Goal: Task Accomplishment & Management: Use online tool/utility

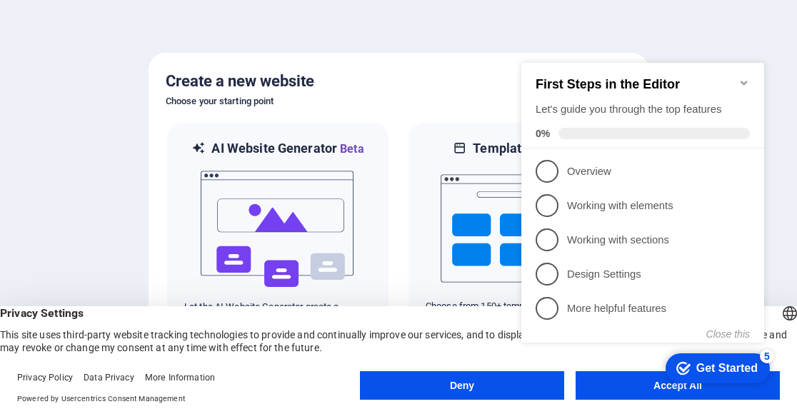
click at [427, 34] on div at bounding box center [398, 207] width 797 height 414
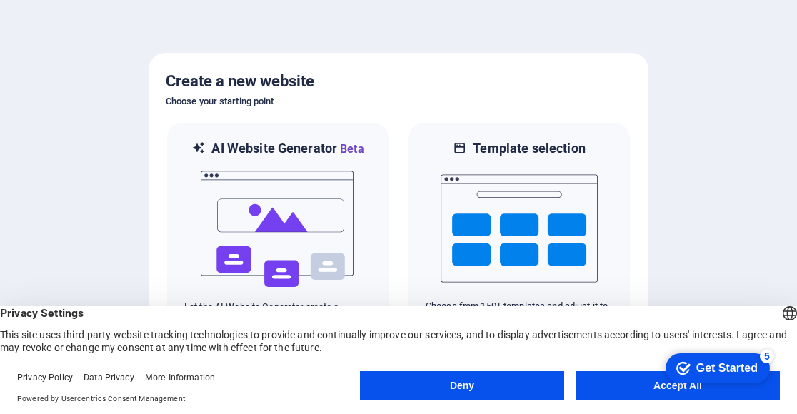
click at [617, 382] on button "Accept All" at bounding box center [678, 385] width 204 height 29
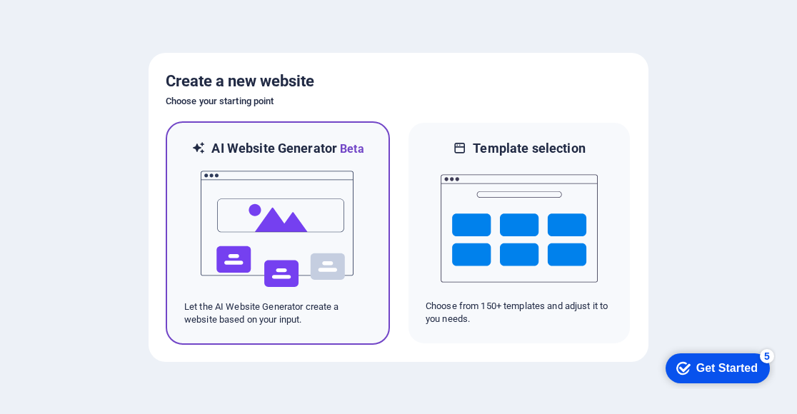
click at [294, 248] on img at bounding box center [277, 229] width 157 height 143
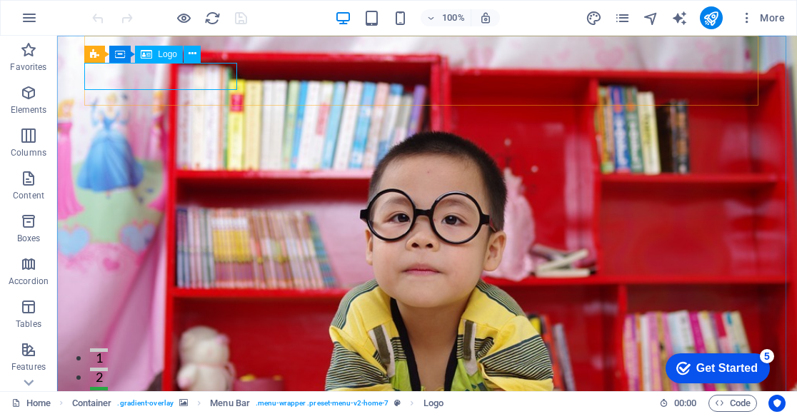
click at [166, 57] on span "Logo" at bounding box center [167, 54] width 19 height 9
click at [197, 51] on button at bounding box center [192, 54] width 17 height 17
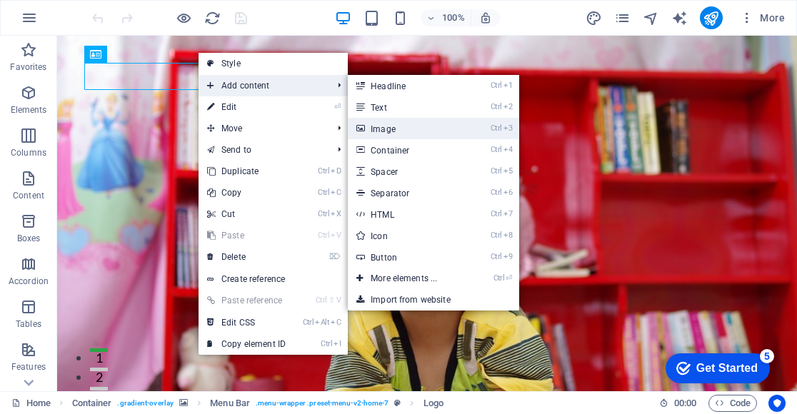
click at [387, 130] on link "Ctrl 3 Image" at bounding box center [407, 128] width 118 height 21
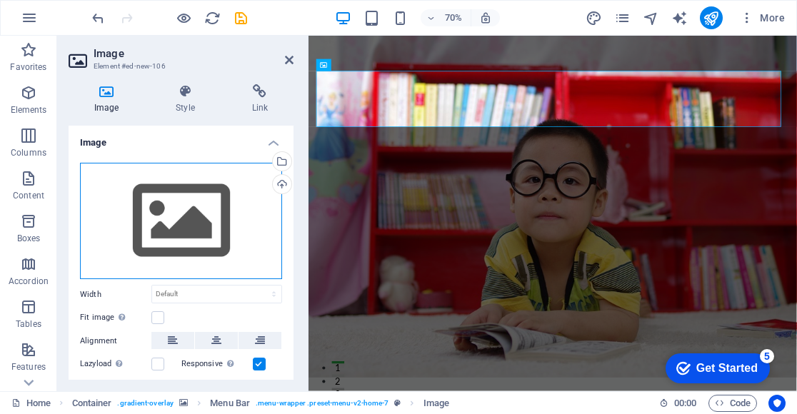
click at [180, 226] on div "Drag files here, click to choose files or select files from Files or our free s…" at bounding box center [181, 221] width 202 height 117
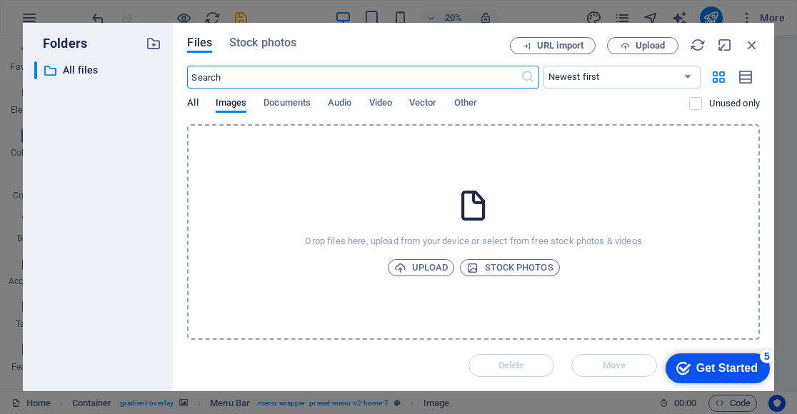
click at [196, 99] on span "All" at bounding box center [192, 104] width 11 height 20
click at [410, 268] on span "Upload" at bounding box center [421, 267] width 54 height 17
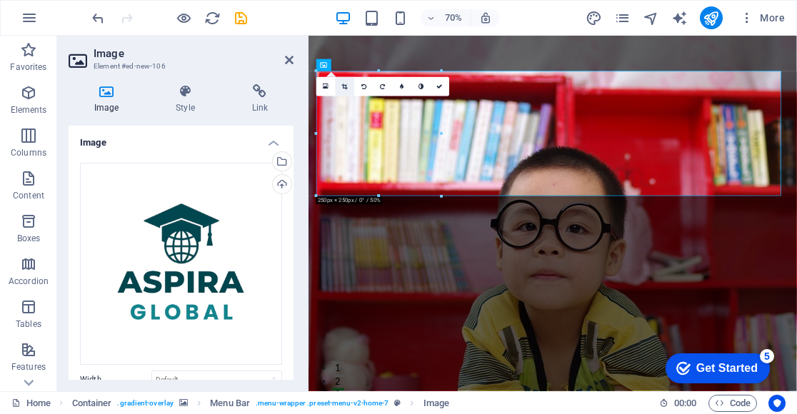
click at [344, 84] on icon at bounding box center [345, 87] width 6 height 6
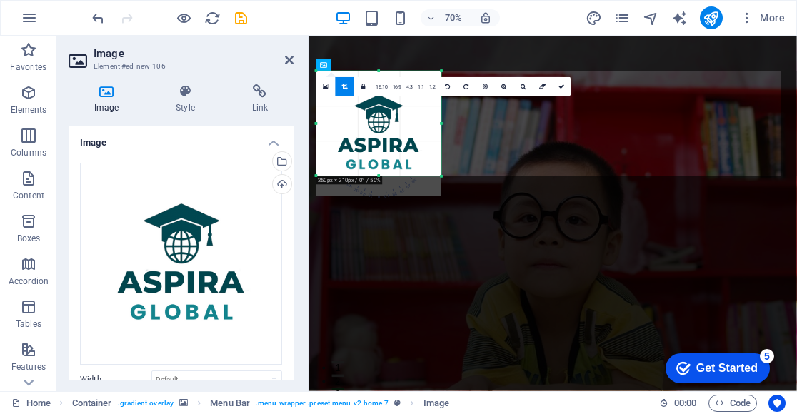
drag, startPoint x: 378, startPoint y: 196, endPoint x: 380, endPoint y: 168, distance: 28.7
click at [380, 168] on div "180 170 160 150 140 130 120 110 100 90 80 70 60 50 40 30 20 10 0 -10 -20 -30 -4…" at bounding box center [378, 123] width 125 height 105
drag, startPoint x: 380, startPoint y: 72, endPoint x: 390, endPoint y: 74, distance: 10.1
click at [390, 74] on div "180 170 160 150 140 130 120 110 100 90 80 70 60 50 40 30 20 10 0 -10 -20 -30 -4…" at bounding box center [378, 123] width 125 height 104
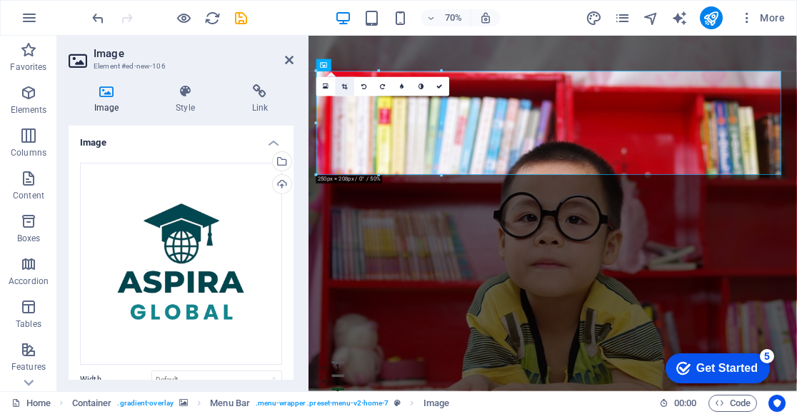
click at [346, 84] on icon at bounding box center [345, 87] width 6 height 6
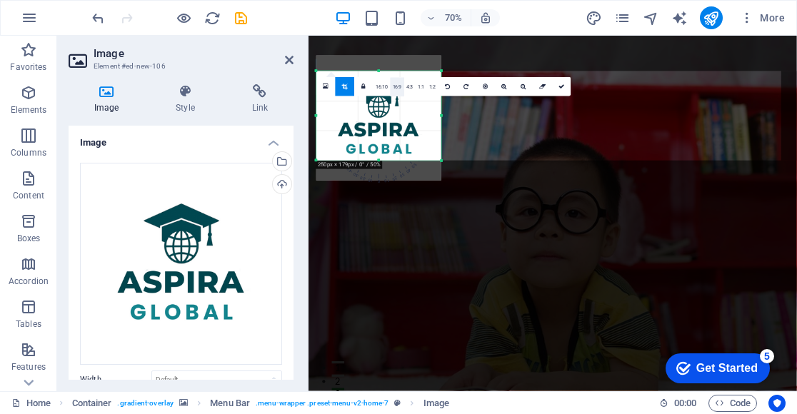
drag, startPoint x: 382, startPoint y: 71, endPoint x: 392, endPoint y: 92, distance: 23.0
click at [392, 92] on div "180 170 160 150 140 130 120 110 100 90 80 70 60 50 40 30 20 10 0 -10 -20 -30 -4…" at bounding box center [378, 115] width 125 height 89
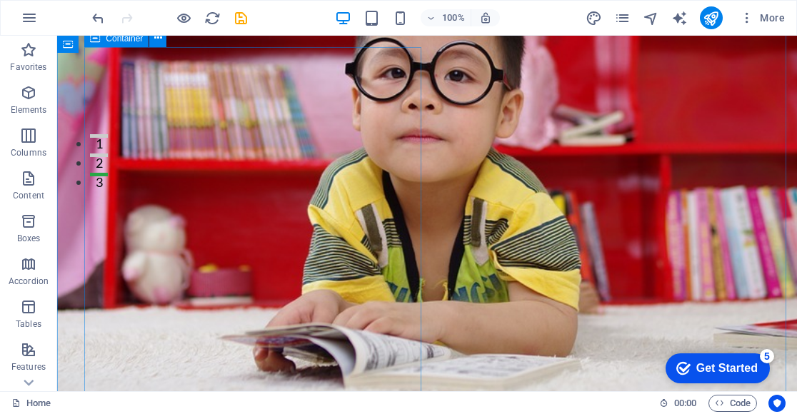
scroll to position [71, 0]
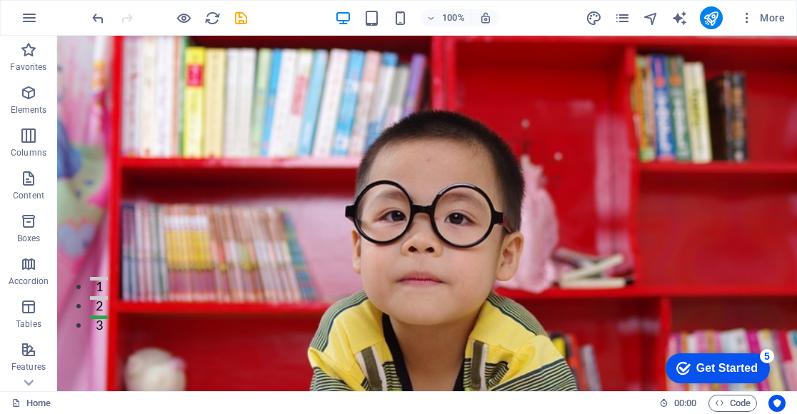
click at [639, 284] on figure at bounding box center [427, 262] width 740 height 597
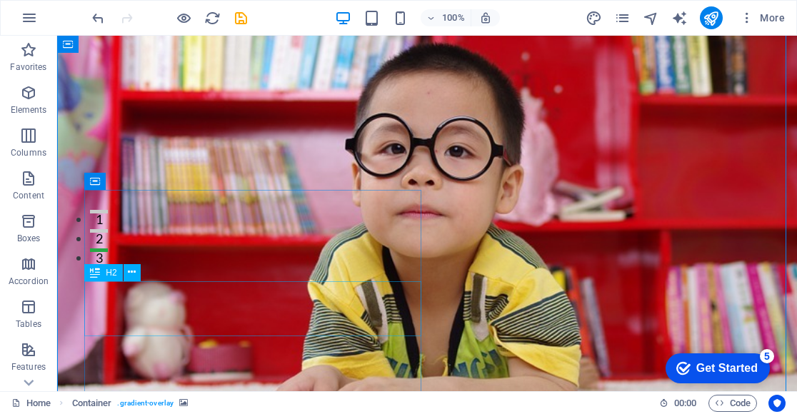
scroll to position [214, 0]
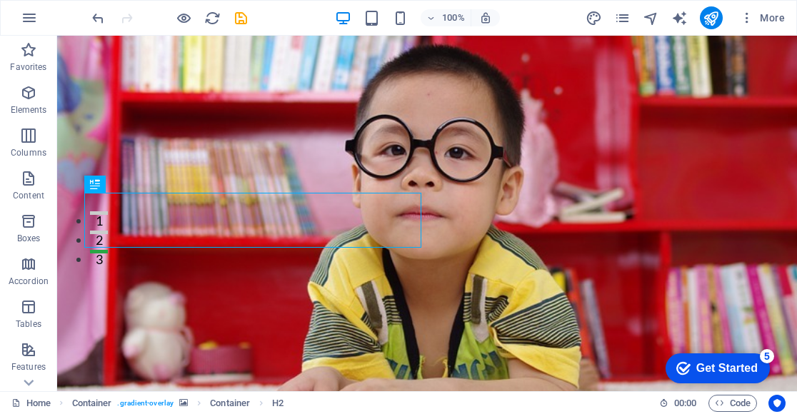
scroll to position [0, 0]
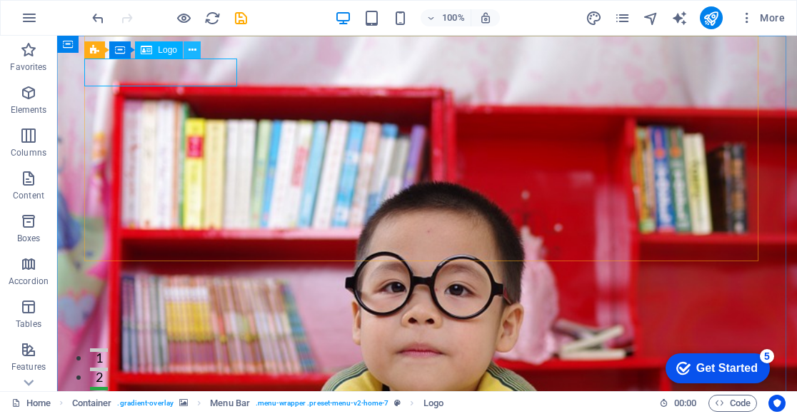
click at [193, 48] on icon at bounding box center [193, 50] width 8 height 15
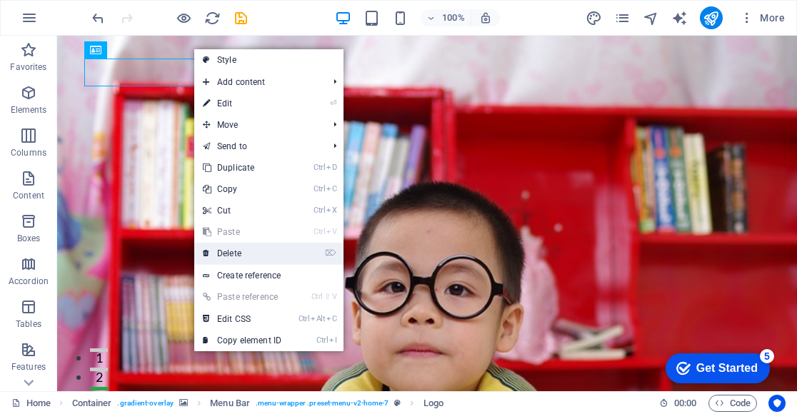
click at [229, 251] on link "⌦ Delete" at bounding box center [242, 253] width 96 height 21
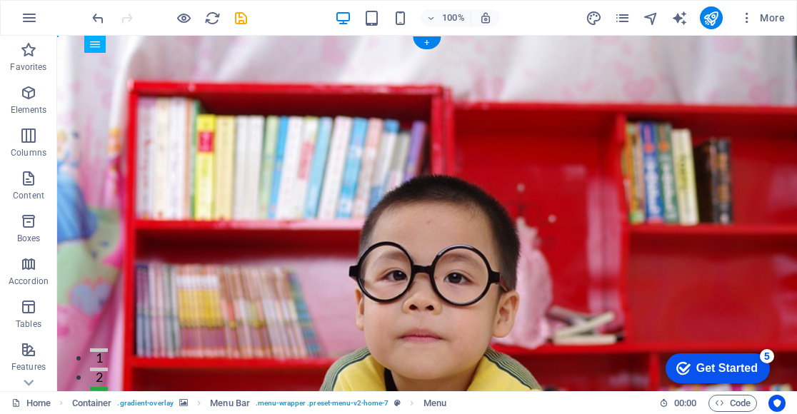
drag, startPoint x: 300, startPoint y: 205, endPoint x: 483, endPoint y: 166, distance: 186.9
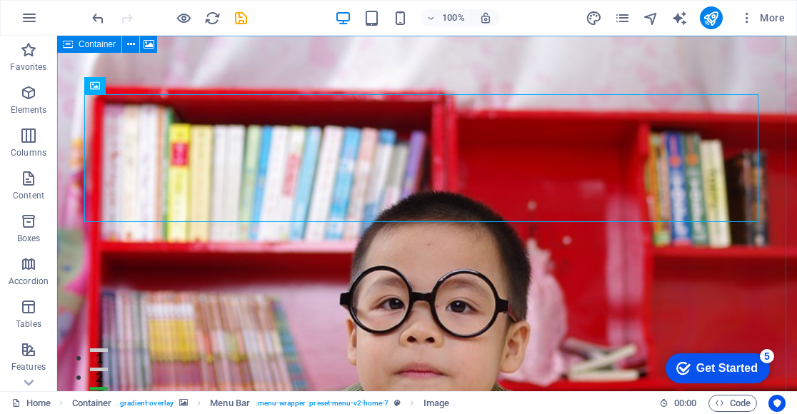
click at [90, 42] on span "Container" at bounding box center [97, 44] width 37 height 9
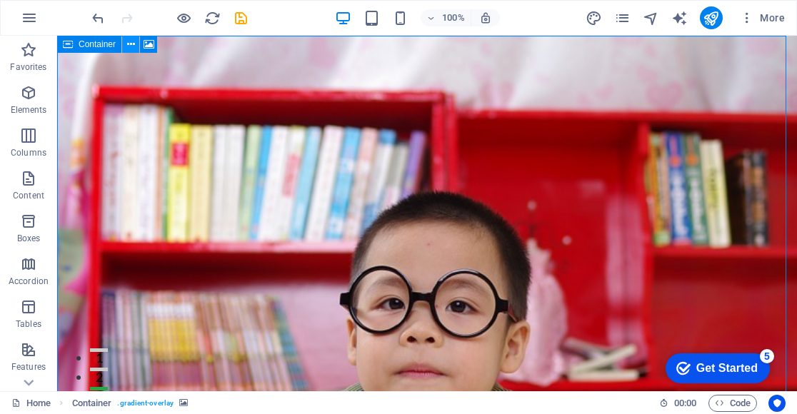
click at [126, 48] on button at bounding box center [130, 44] width 17 height 17
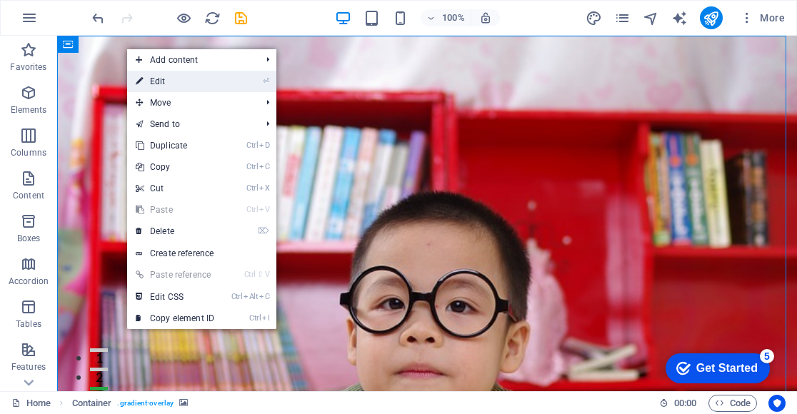
click at [154, 74] on link "⏎ Edit" at bounding box center [175, 81] width 96 height 21
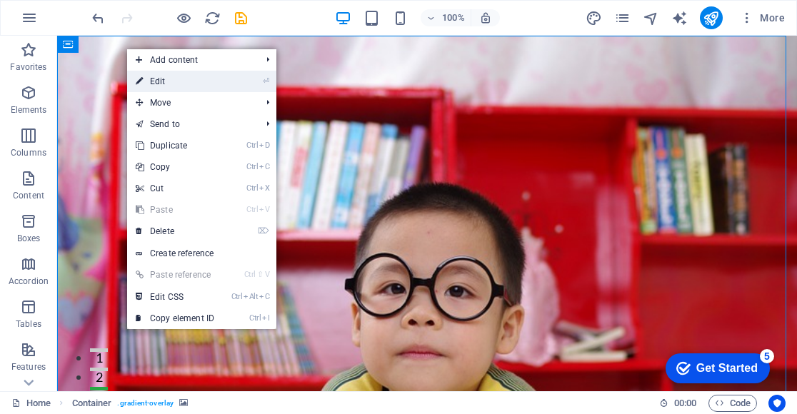
select select "header"
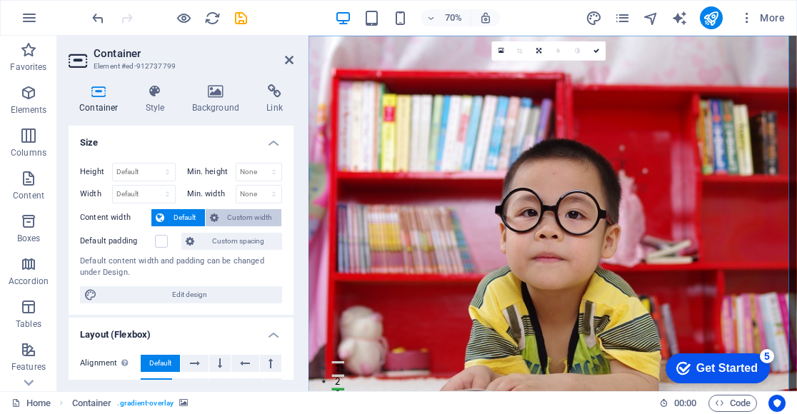
click at [238, 221] on span "Custom width" at bounding box center [250, 217] width 55 height 17
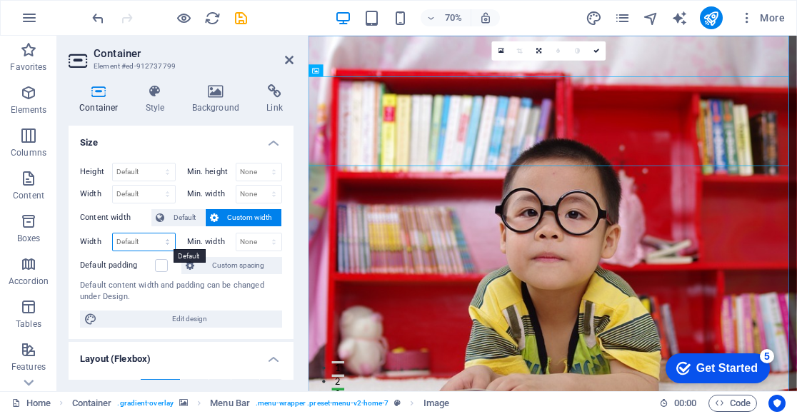
click at [141, 241] on select "Default px rem % em vh vw" at bounding box center [144, 242] width 62 height 17
click at [266, 238] on select "None px rem % vh vw" at bounding box center [259, 242] width 46 height 17
click at [238, 239] on select "None px rem % vh vw" at bounding box center [259, 242] width 46 height 17
click at [153, 243] on select "Default px rem % em vh vw" at bounding box center [144, 242] width 62 height 17
select select "px"
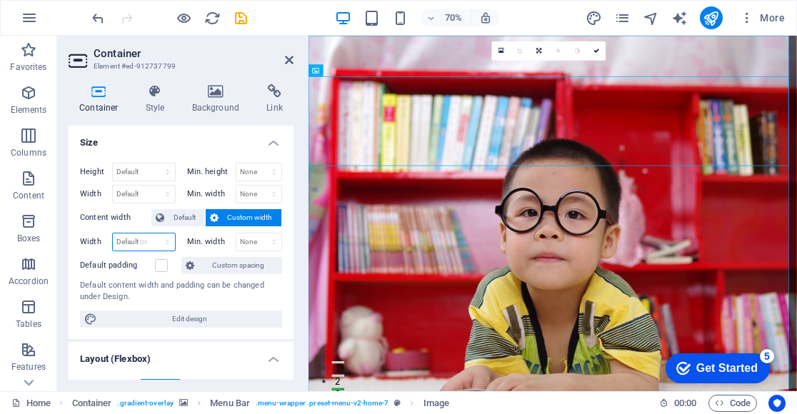
click at [154, 234] on select "Default px rem % em vh vw" at bounding box center [144, 242] width 62 height 17
type input "962"
click at [136, 238] on input "962" at bounding box center [144, 242] width 62 height 17
click at [163, 240] on select "Default px rem % em vh vw" at bounding box center [165, 242] width 20 height 17
select select "%"
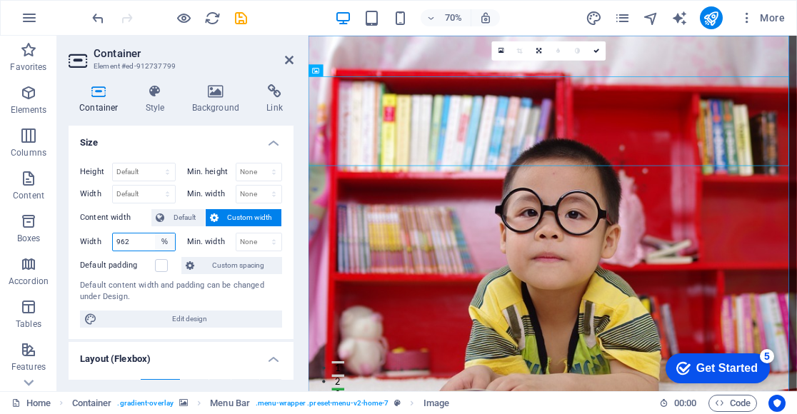
click at [155, 234] on select "Default px rem % em vh vw" at bounding box center [165, 242] width 20 height 17
click at [141, 243] on input "100" at bounding box center [144, 242] width 62 height 17
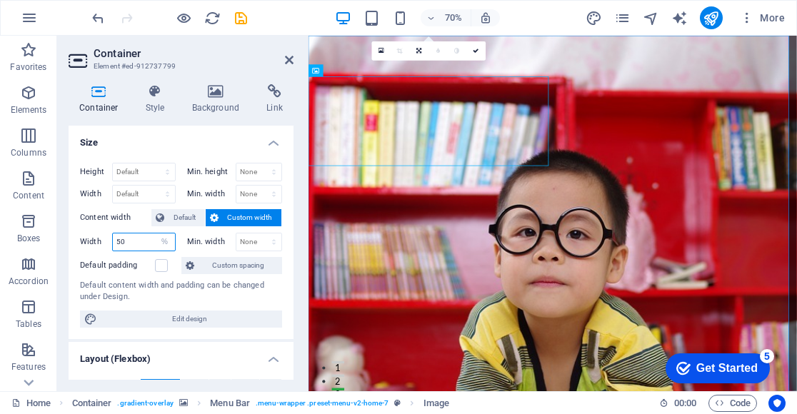
click at [141, 243] on input "50" at bounding box center [144, 242] width 62 height 17
type input "5"
type input "25"
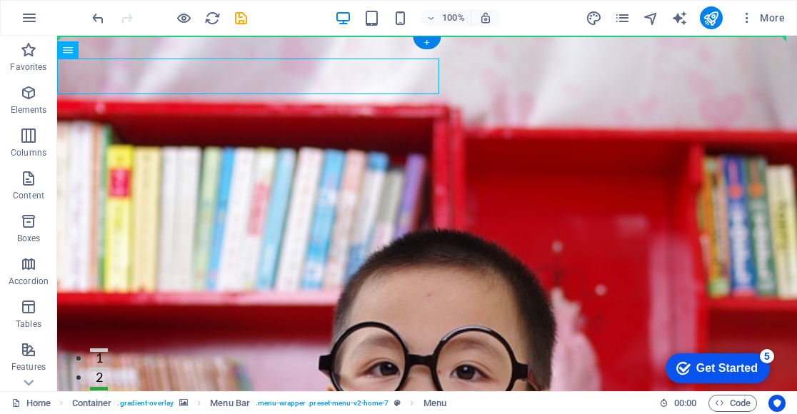
drag, startPoint x: 221, startPoint y: 74, endPoint x: 641, endPoint y: 111, distance: 422.4
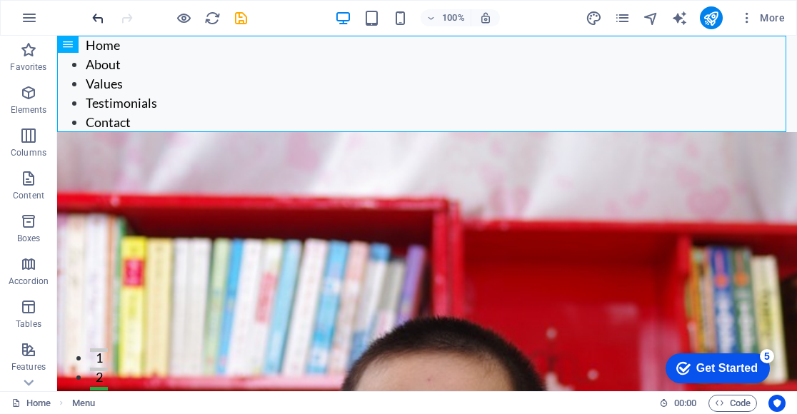
click at [96, 13] on icon "undo" at bounding box center [98, 18] width 16 height 16
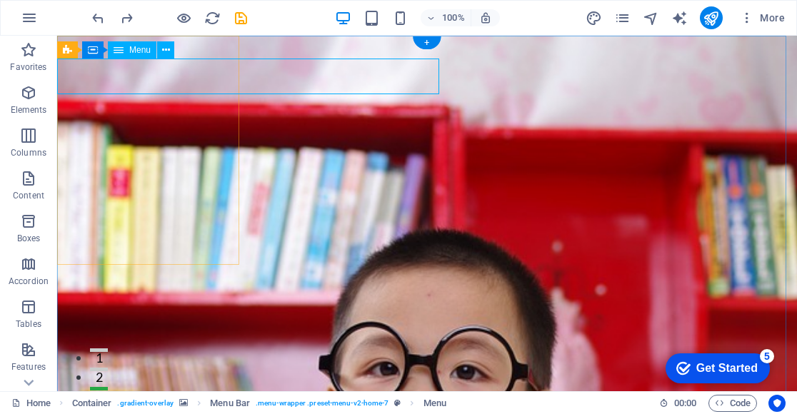
click at [165, 53] on icon at bounding box center [166, 50] width 8 height 15
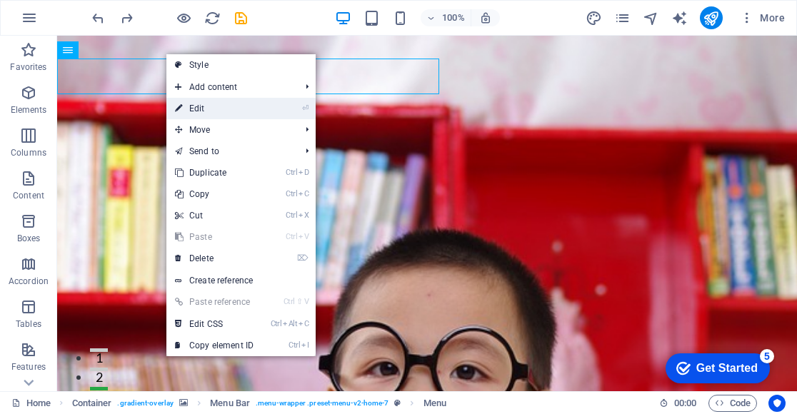
click at [236, 106] on link "⏎ Edit" at bounding box center [214, 108] width 96 height 21
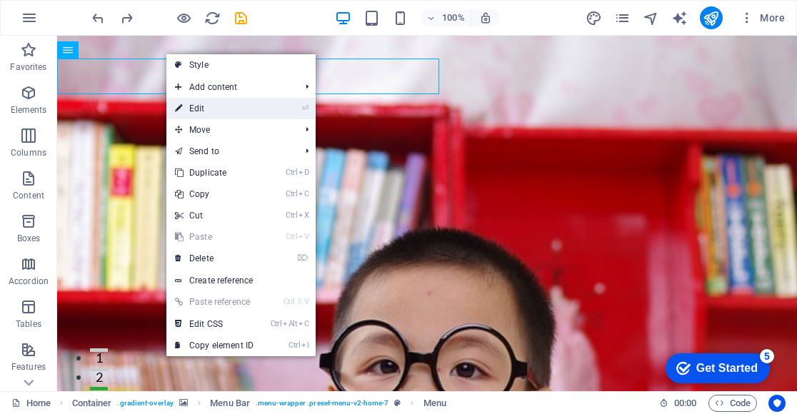
select select
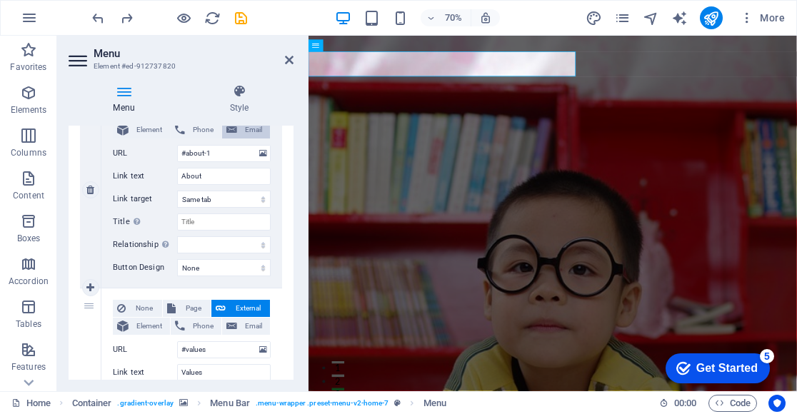
scroll to position [429, 0]
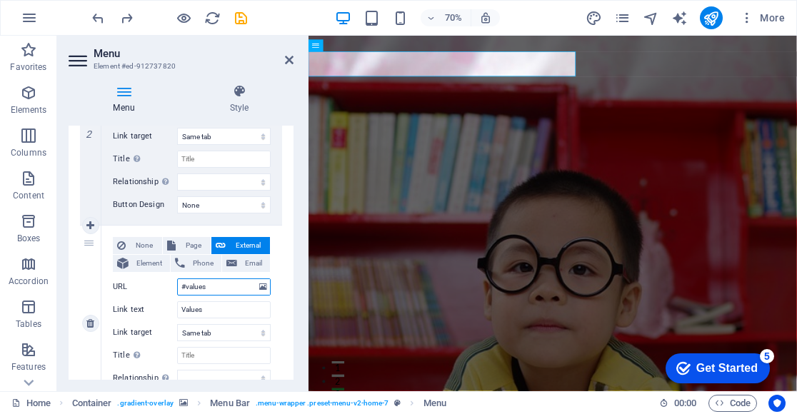
click at [221, 288] on input "#values" at bounding box center [224, 287] width 94 height 17
type input "#v"
select select
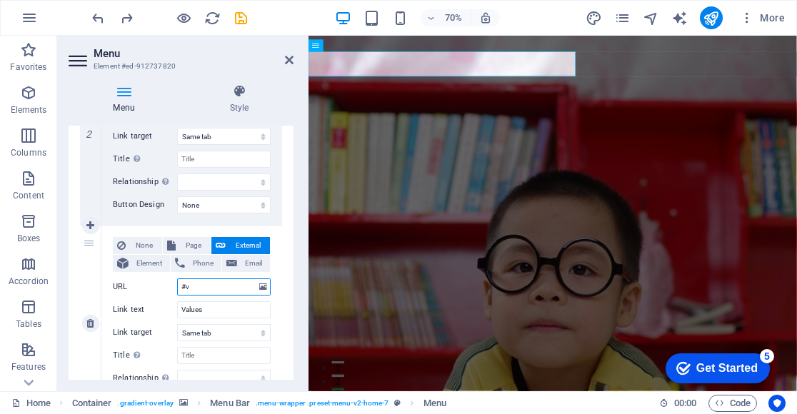
select select
type input "#b"
select select
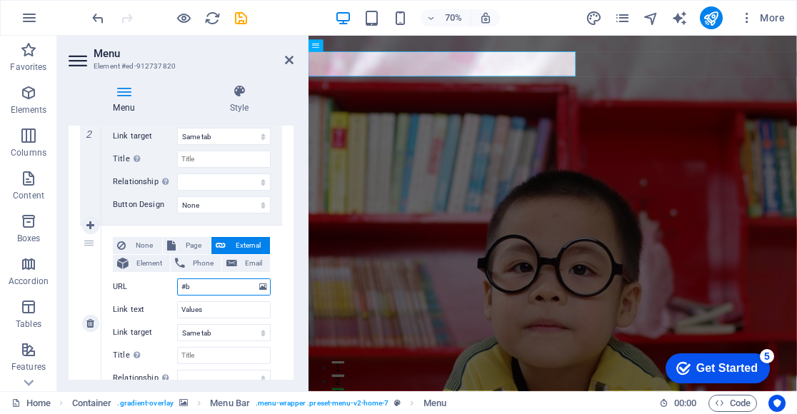
select select
type input "#bloi"
select select
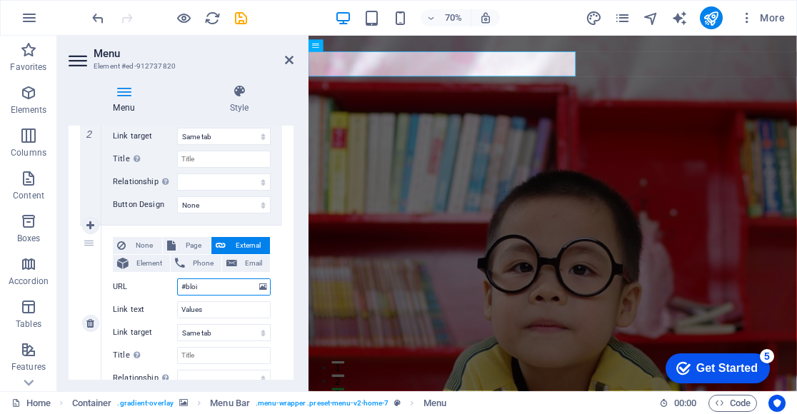
select select
type input "#blog"
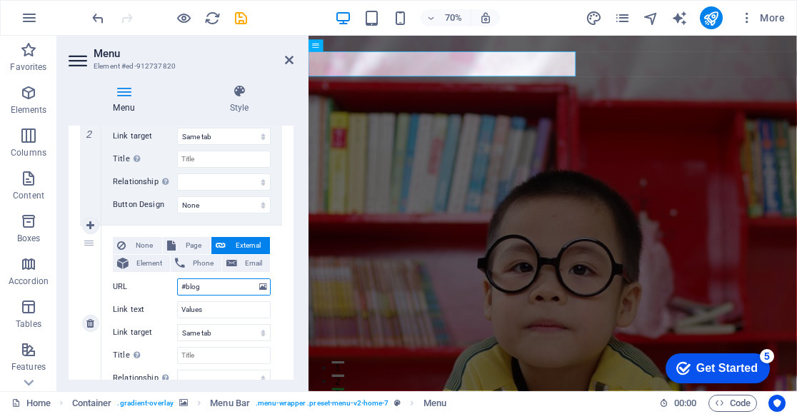
select select
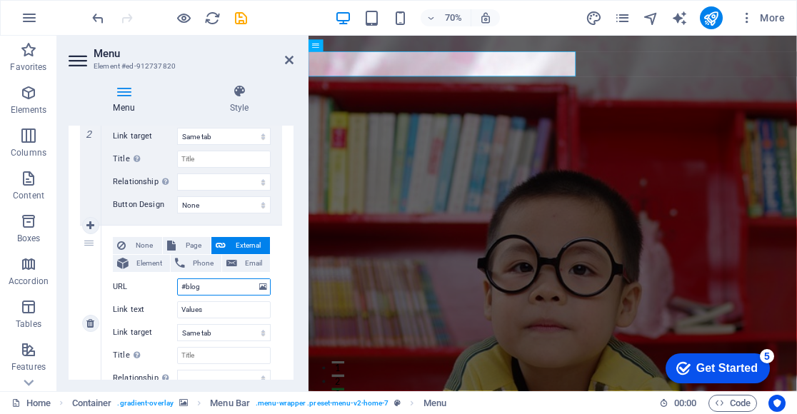
type input "#blog"
click at [211, 318] on div "None Page External Element Phone Email Page Home Subpage Legal Notice Privacy E…" at bounding box center [192, 312] width 158 height 150
drag, startPoint x: 210, startPoint y: 309, endPoint x: 136, endPoint y: 315, distance: 74.5
click at [136, 315] on div "Link text Values" at bounding box center [192, 309] width 158 height 17
type input "Blog"
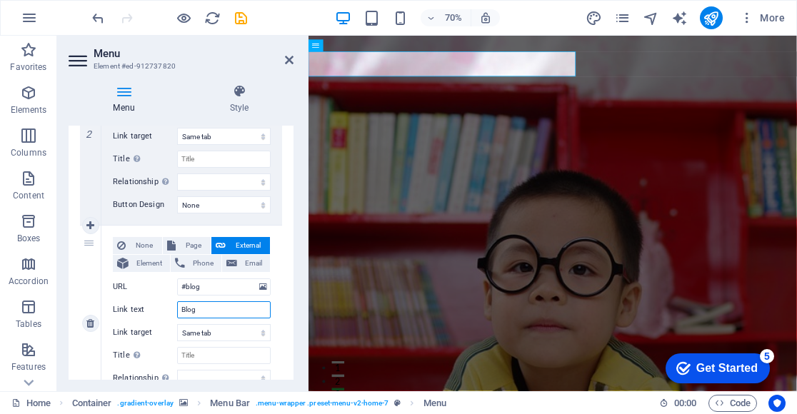
select select
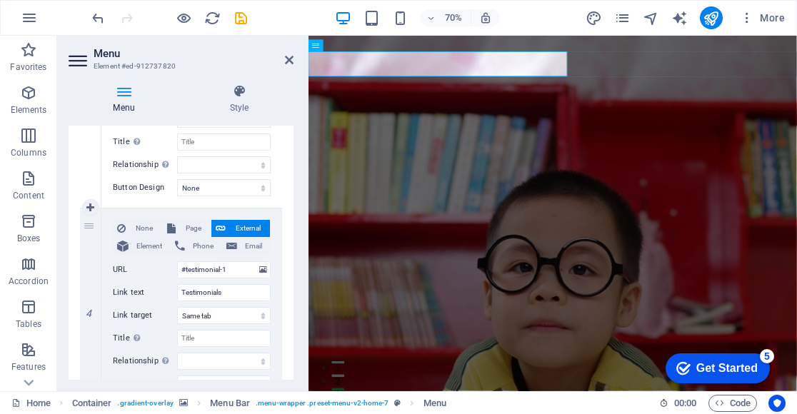
scroll to position [643, 0]
type input "Blog"
click at [246, 102] on h4 "Style" at bounding box center [239, 99] width 109 height 30
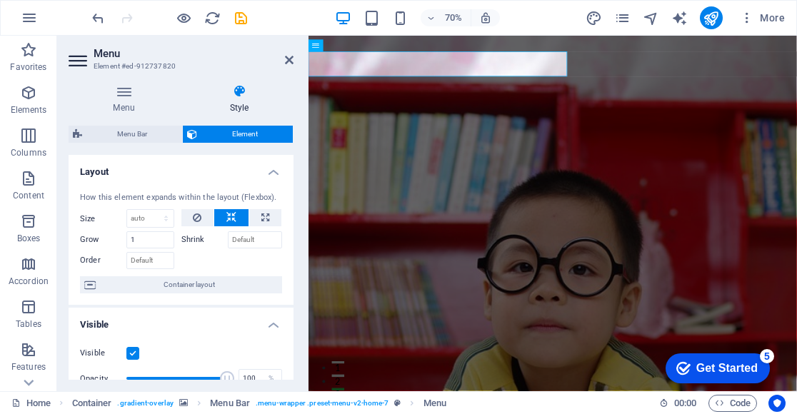
scroll to position [0, 0]
click at [137, 213] on select "Default auto px % 1/1 1/2 1/3 1/4 1/5 1/6 1/7 1/8 1/9 1/10" at bounding box center [150, 218] width 46 height 17
select select "%"
click at [152, 210] on select "Default auto px % 1/1 1/2 1/3 1/4 1/5 1/6 1/7 1/8 1/9 1/10" at bounding box center [150, 218] width 46 height 17
click at [147, 214] on input "100" at bounding box center [150, 218] width 46 height 17
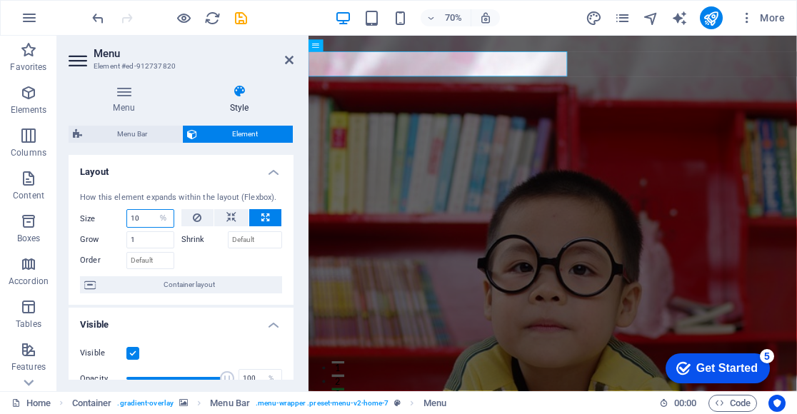
type input "1"
click at [147, 214] on input "50" at bounding box center [150, 218] width 46 height 17
type input "5"
click at [148, 182] on div "How this element expands within the layout (Flexbox). Size 25 Default auto px %…" at bounding box center [181, 243] width 225 height 125
click at [149, 219] on input "25" at bounding box center [150, 218] width 46 height 17
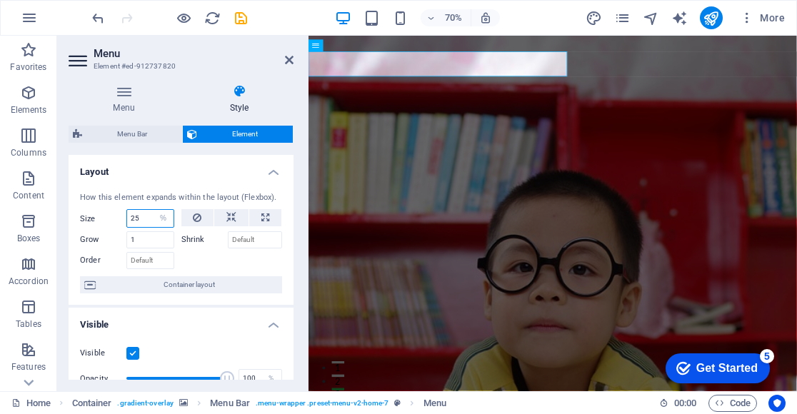
drag, startPoint x: 144, startPoint y: 224, endPoint x: 107, endPoint y: 222, distance: 36.5
click at [107, 222] on div "Size 25 Default auto px % 1/1 1/2 1/3 1/4 1/5 1/6 1/7 1/8 1/9 1/10" at bounding box center [127, 218] width 94 height 19
click at [135, 219] on input "10" at bounding box center [150, 218] width 46 height 17
type input "1"
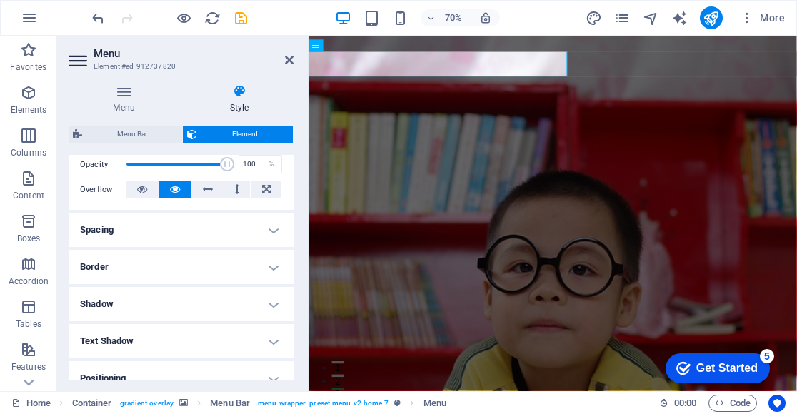
scroll to position [378, 0]
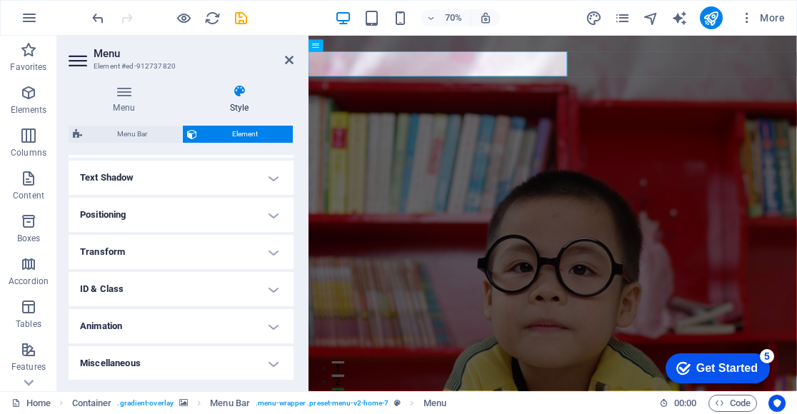
type input "25"
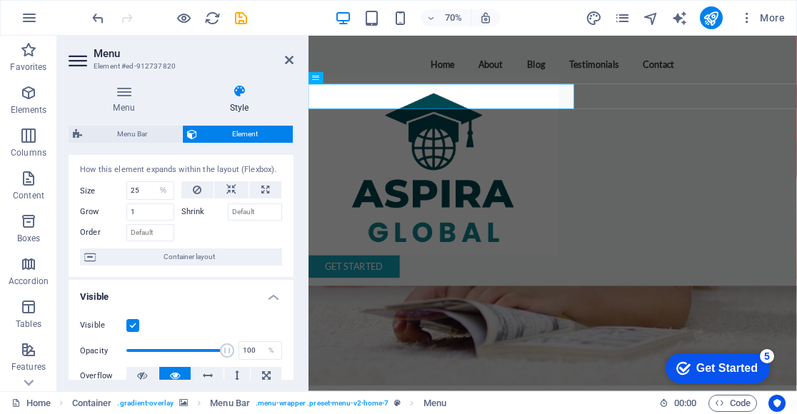
scroll to position [0, 0]
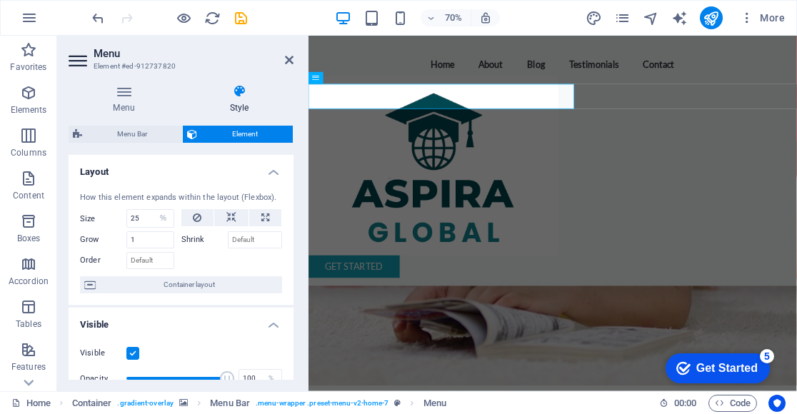
click at [151, 176] on h4 "Layout" at bounding box center [181, 168] width 225 height 26
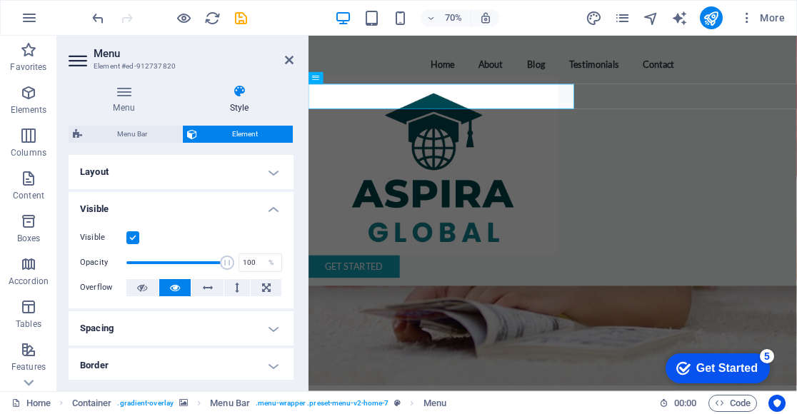
click at [285, 56] on icon at bounding box center [289, 59] width 9 height 11
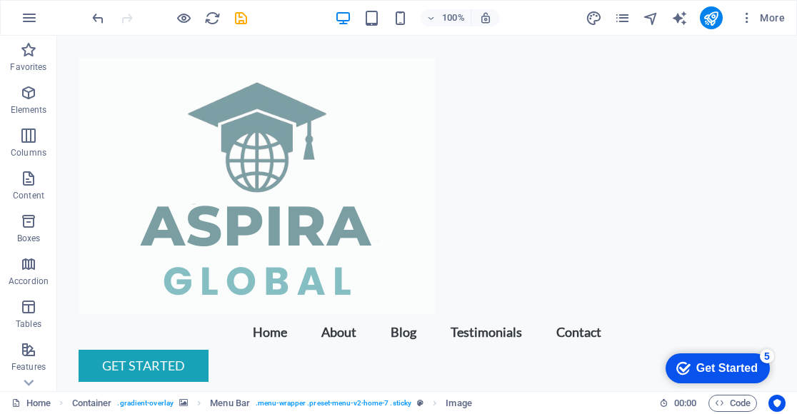
drag, startPoint x: 536, startPoint y: 119, endPoint x: 121, endPoint y: 119, distance: 414.3
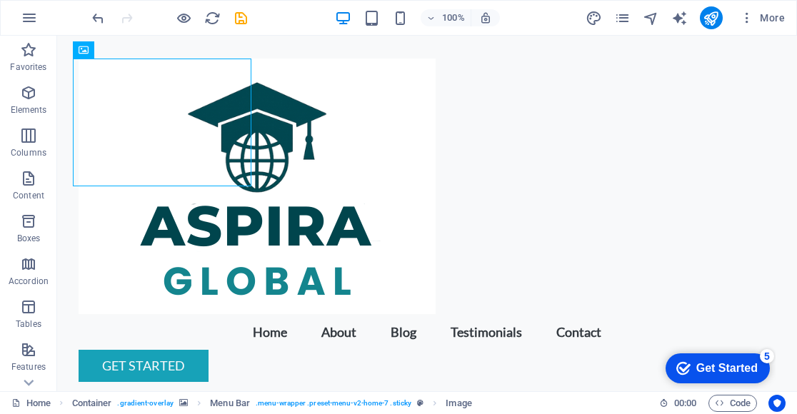
click at [311, 254] on figure at bounding box center [427, 147] width 740 height 794
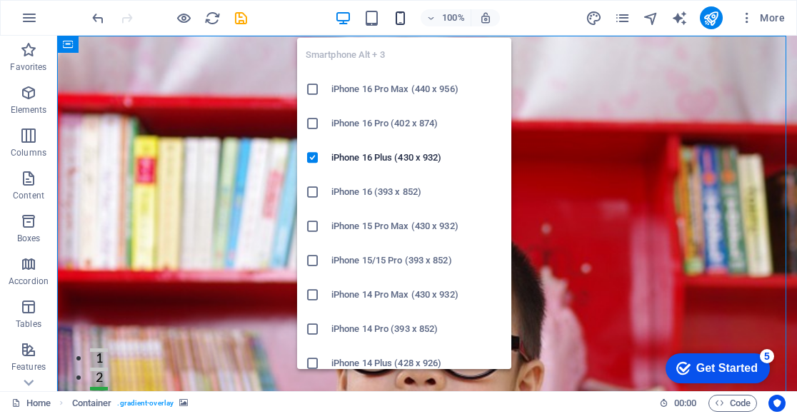
click at [401, 18] on icon "button" at bounding box center [400, 18] width 16 height 16
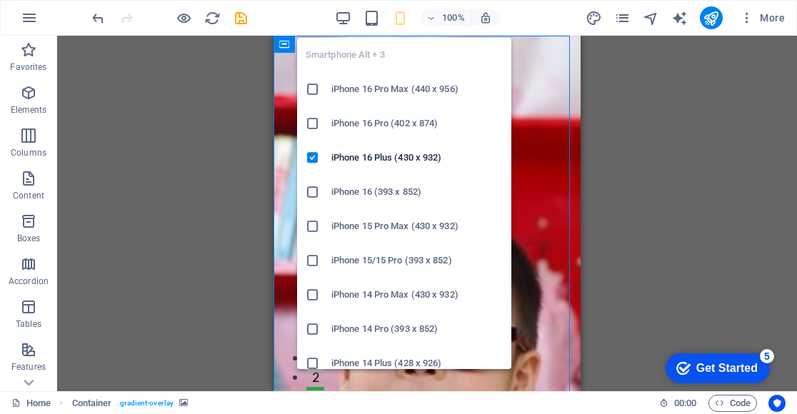
click at [310, 86] on icon at bounding box center [313, 89] width 14 height 14
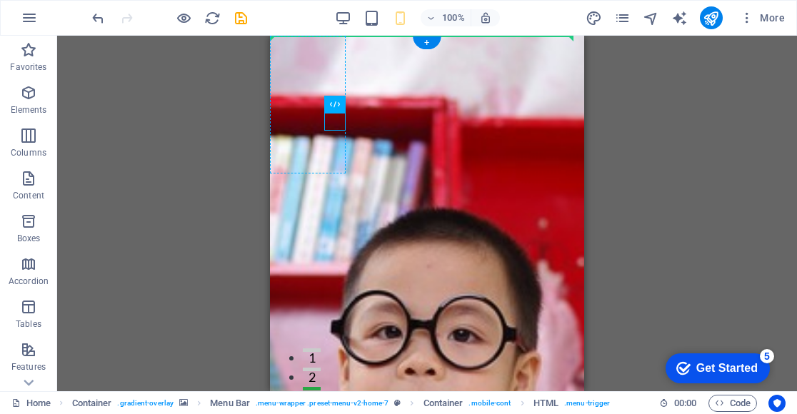
drag, startPoint x: 336, startPoint y: 121, endPoint x: 336, endPoint y: 79, distance: 42.2
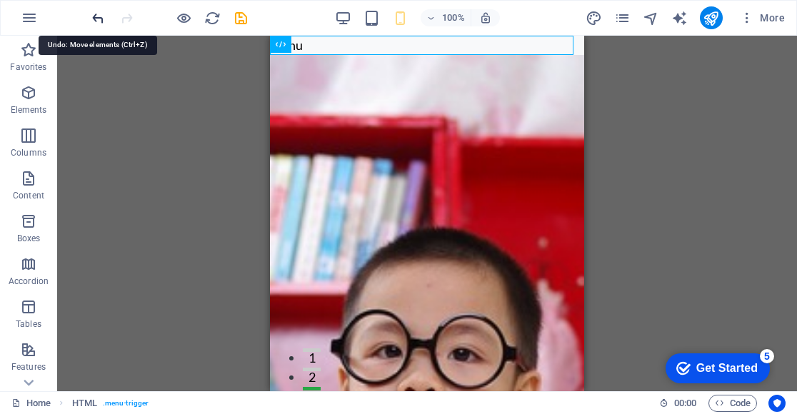
click at [102, 10] on icon "undo" at bounding box center [98, 18] width 16 height 16
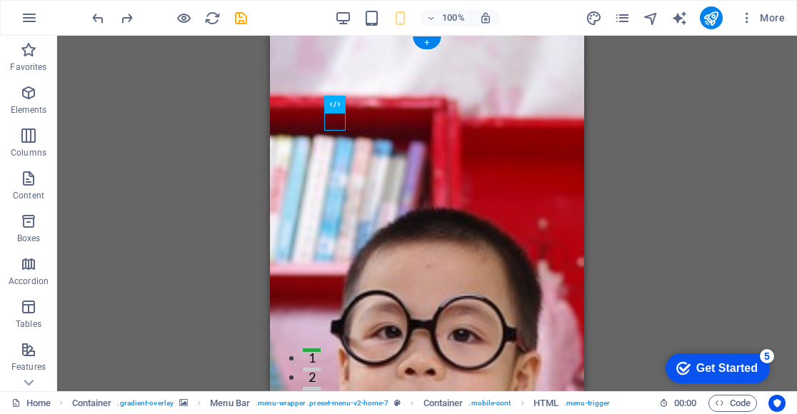
click at [391, 108] on figure at bounding box center [427, 388] width 314 height 704
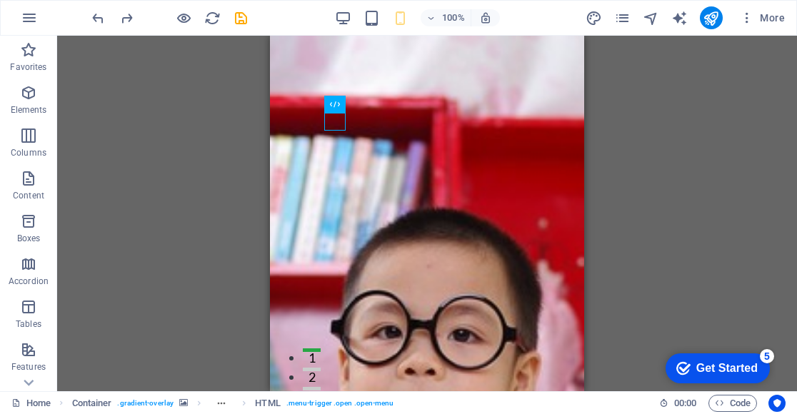
click at [210, 118] on div "H2 Container Container Menu Bar Container Logo Menu Bar Container Image Menu Te…" at bounding box center [427, 214] width 740 height 356
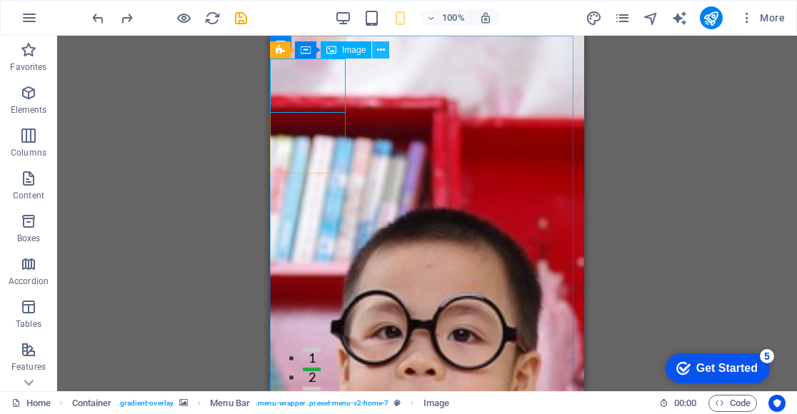
click at [381, 54] on icon at bounding box center [381, 50] width 8 height 15
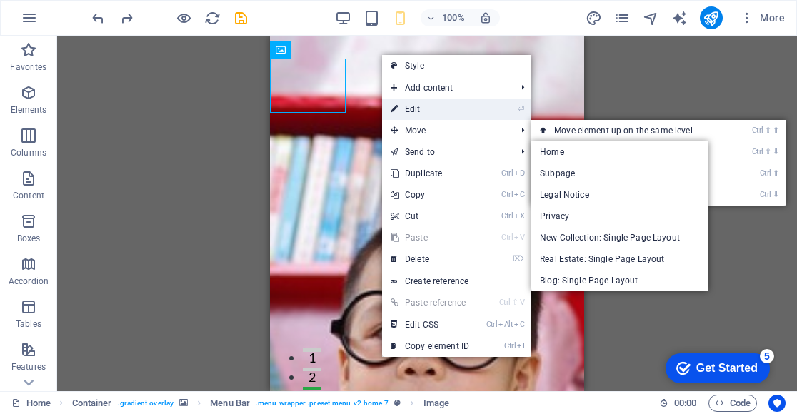
click at [426, 110] on link "⏎ Edit" at bounding box center [430, 109] width 96 height 21
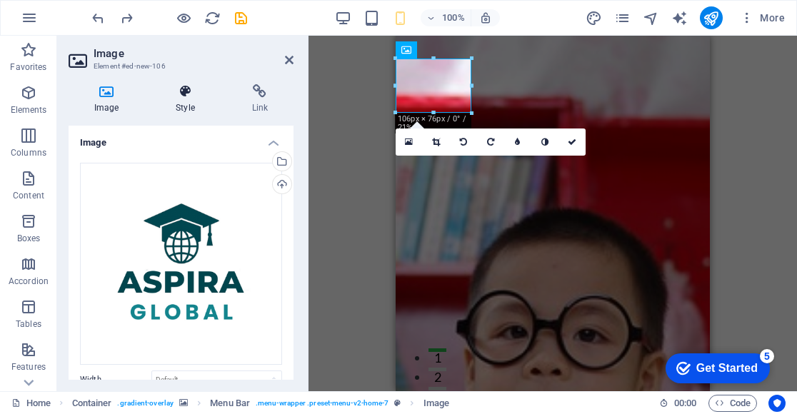
click at [191, 97] on icon at bounding box center [185, 91] width 70 height 14
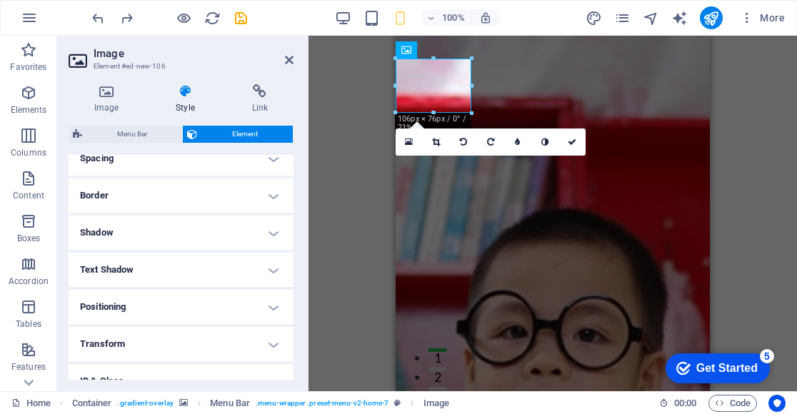
scroll to position [214, 0]
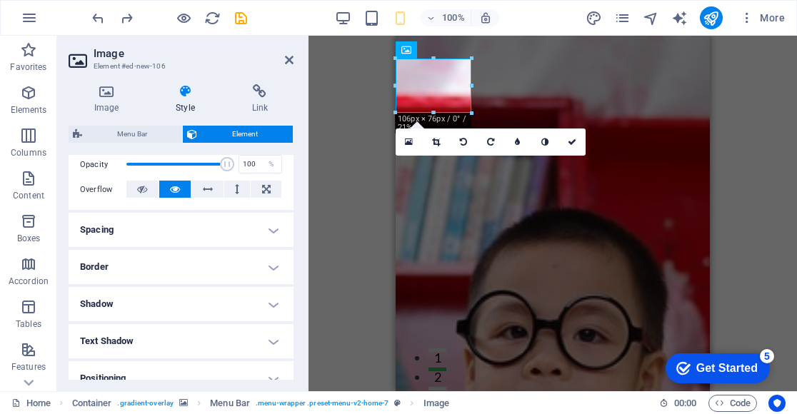
click at [210, 230] on h4 "Spacing" at bounding box center [181, 230] width 225 height 34
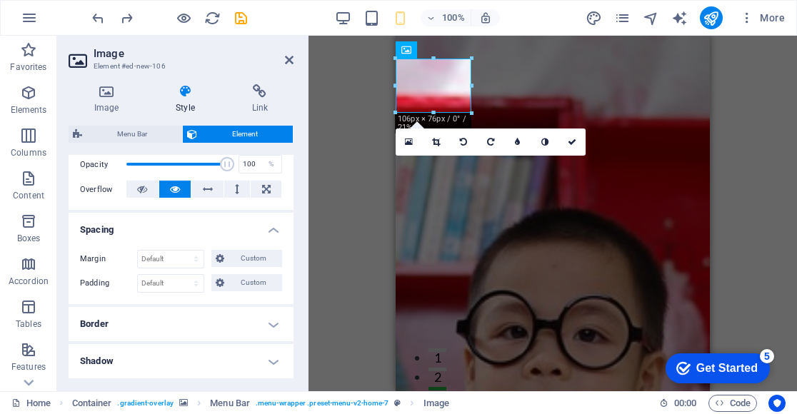
click at [539, 76] on figure at bounding box center [553, 388] width 314 height 704
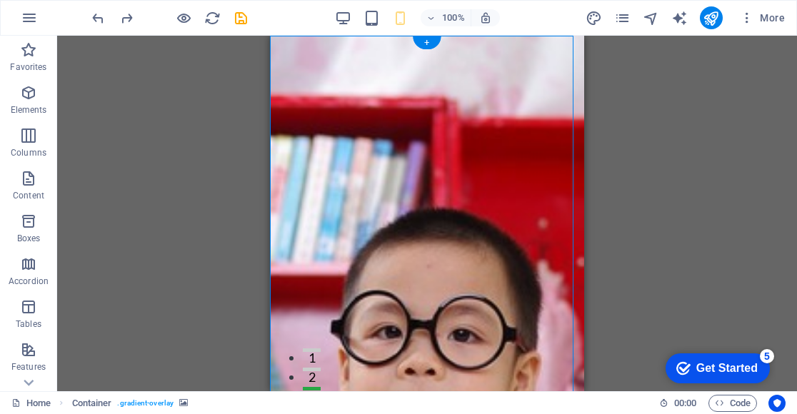
click at [378, 121] on figure at bounding box center [427, 388] width 314 height 704
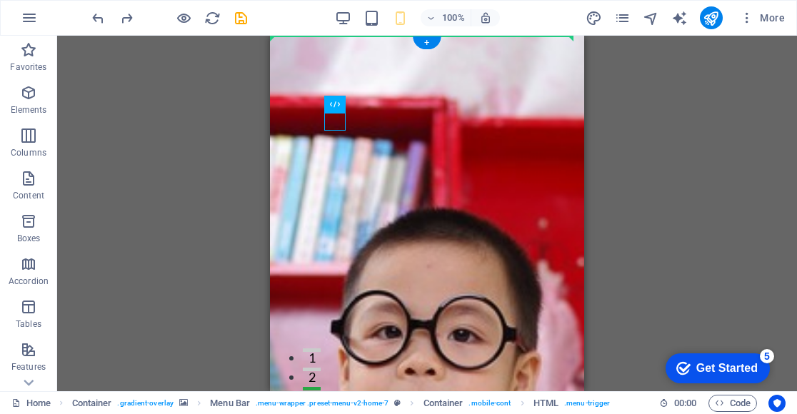
drag, startPoint x: 337, startPoint y: 122, endPoint x: 374, endPoint y: 99, distance: 43.4
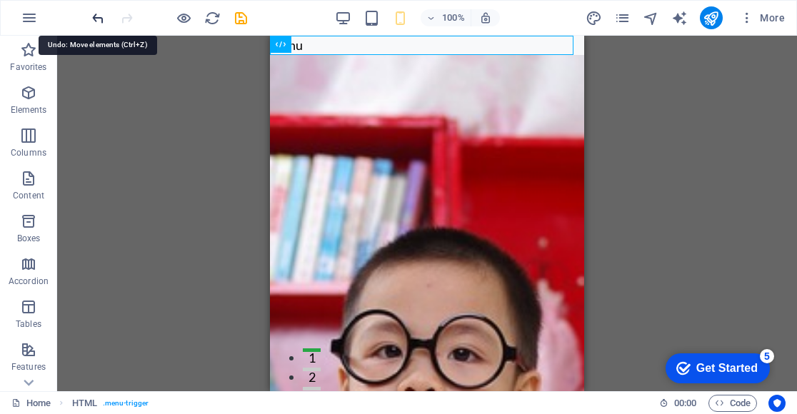
click at [96, 19] on icon "undo" at bounding box center [98, 18] width 16 height 16
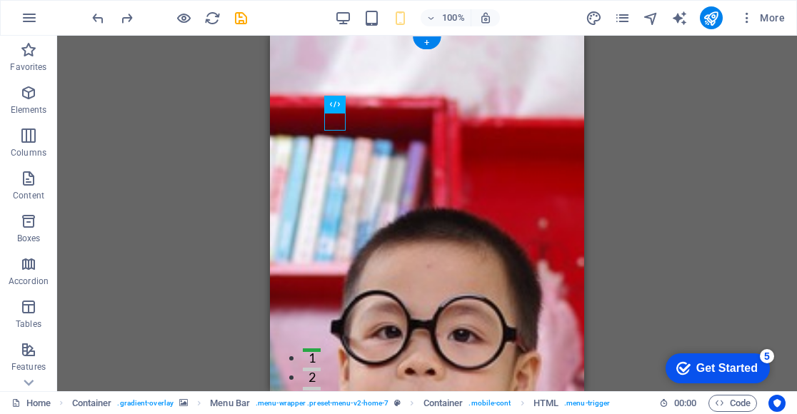
click at [369, 107] on figure at bounding box center [427, 388] width 314 height 704
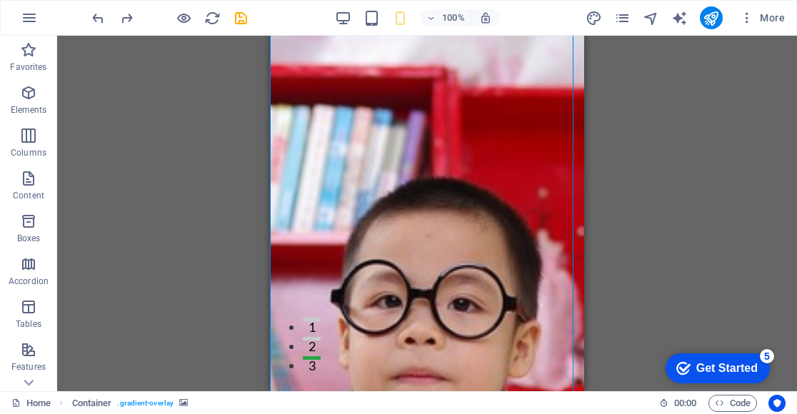
scroll to position [0, 0]
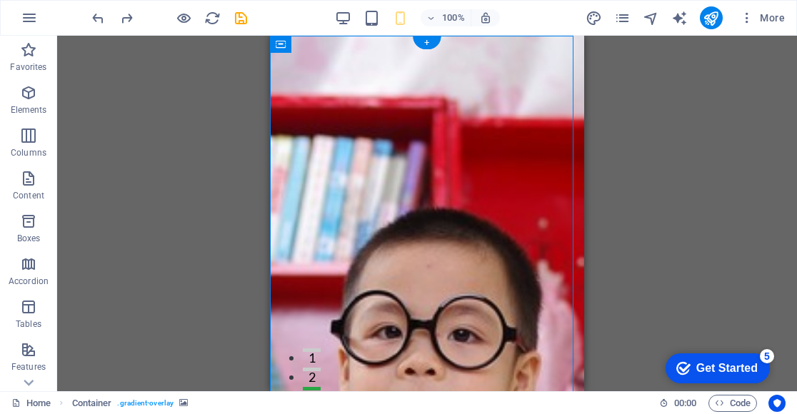
click at [534, 291] on figure at bounding box center [427, 388] width 314 height 704
click at [531, 196] on figure at bounding box center [427, 388] width 314 height 704
select select "%"
select select "header"
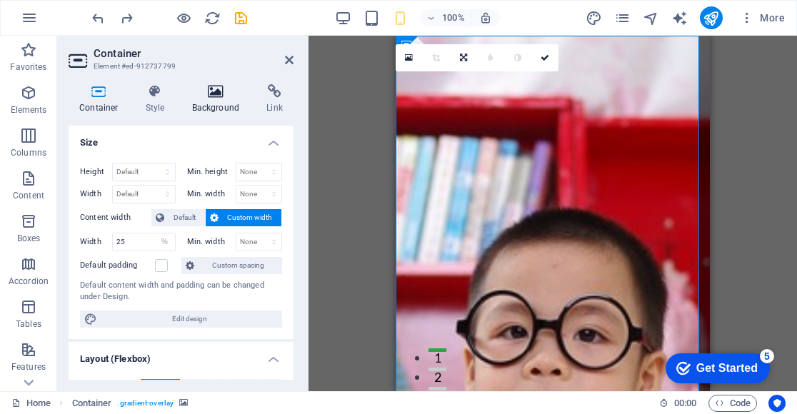
click at [221, 86] on icon at bounding box center [215, 91] width 69 height 14
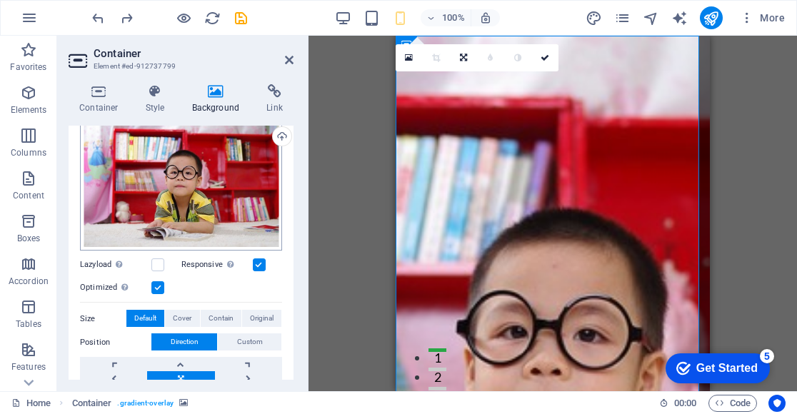
scroll to position [143, 0]
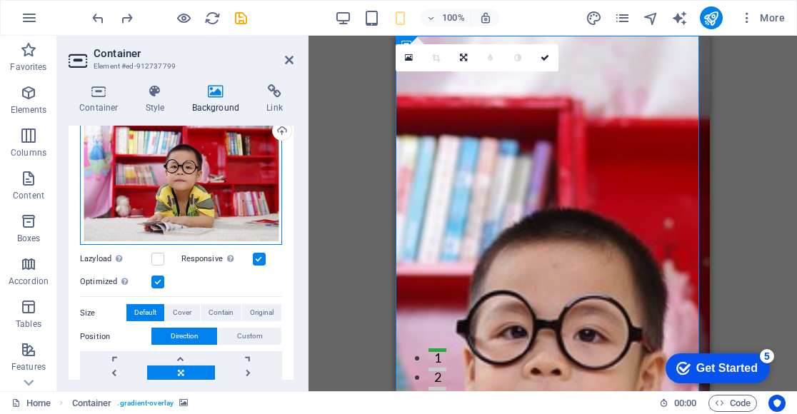
click at [205, 212] on div "Drag files here, click to choose files or select files from Files or our free s…" at bounding box center [181, 177] width 202 height 136
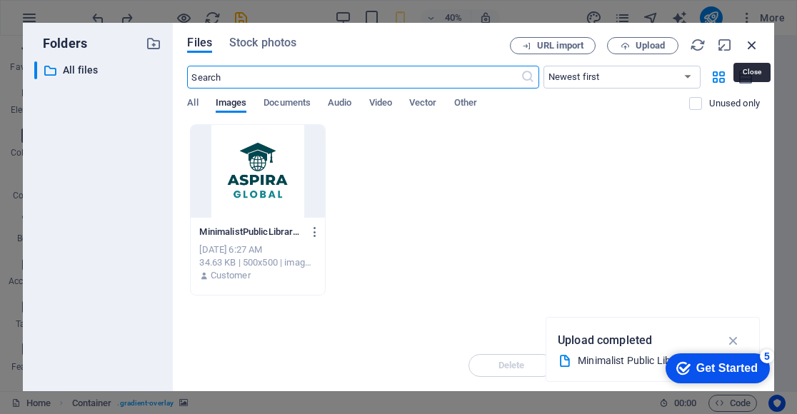
click at [756, 46] on icon "button" at bounding box center [752, 45] width 16 height 16
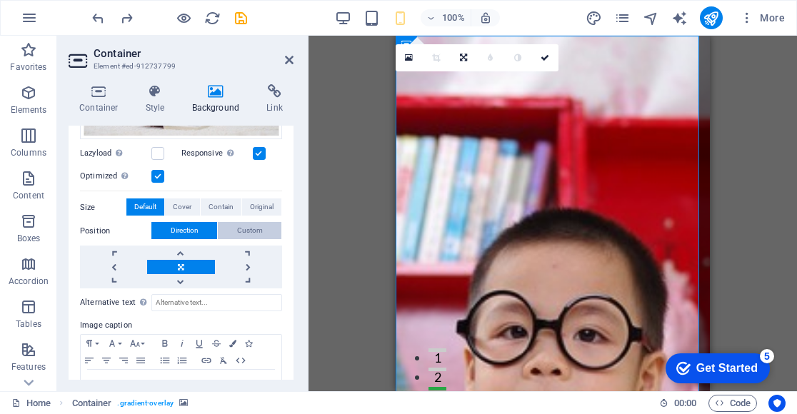
scroll to position [291, 0]
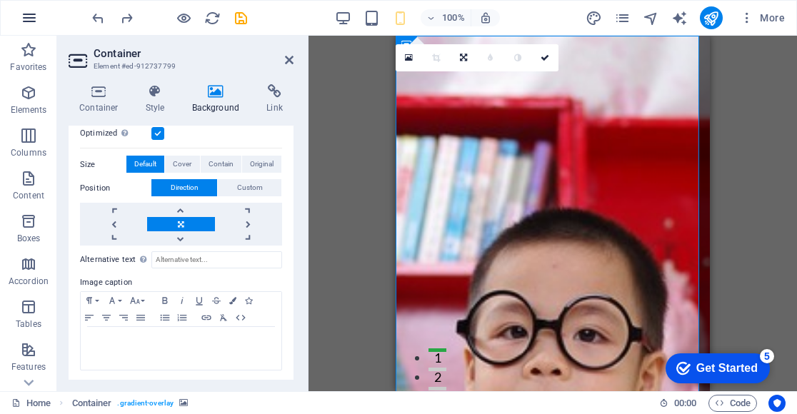
click at [29, 19] on icon "button" at bounding box center [29, 17] width 17 height 17
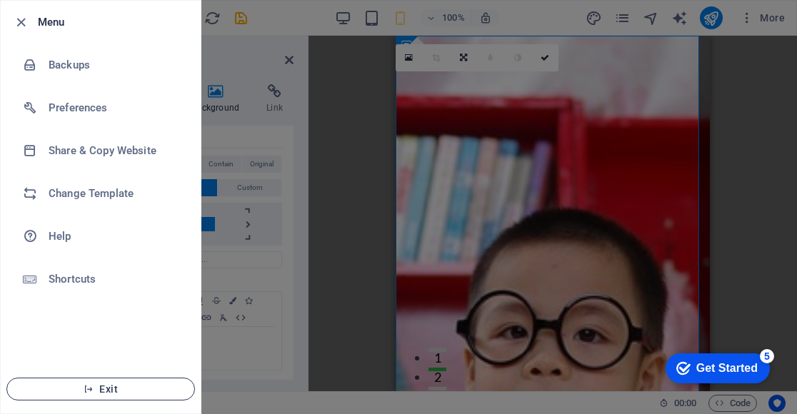
click at [138, 387] on span "Exit" at bounding box center [101, 389] width 164 height 11
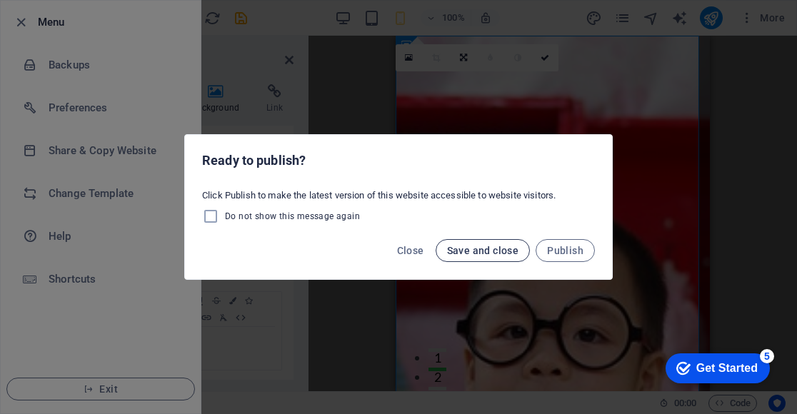
click at [477, 253] on span "Save and close" at bounding box center [483, 250] width 72 height 11
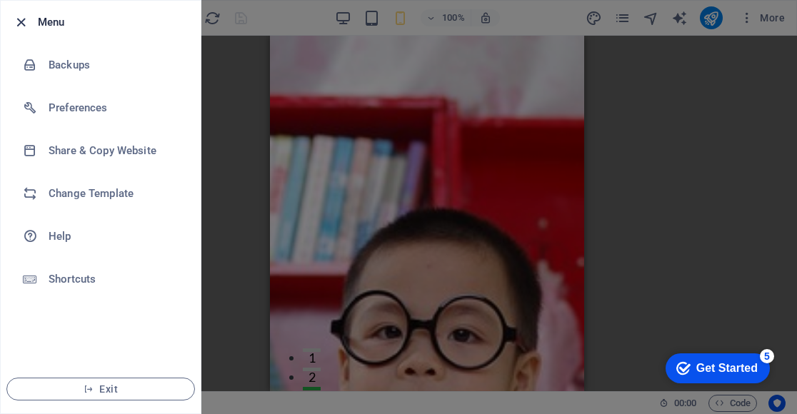
click at [19, 23] on icon "button" at bounding box center [21, 22] width 16 height 16
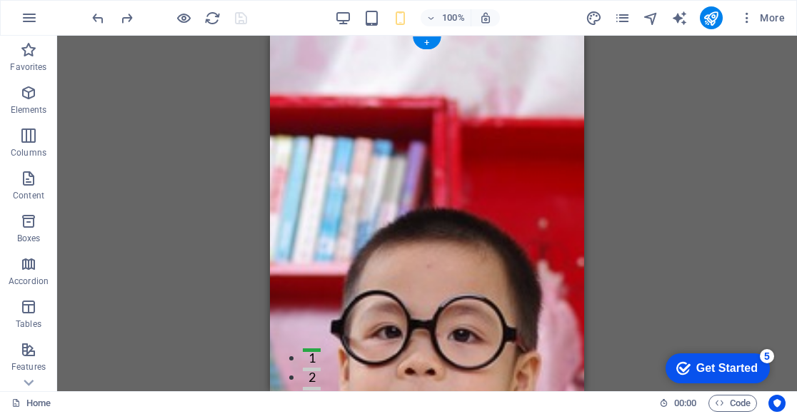
click at [441, 219] on figure at bounding box center [427, 388] width 314 height 704
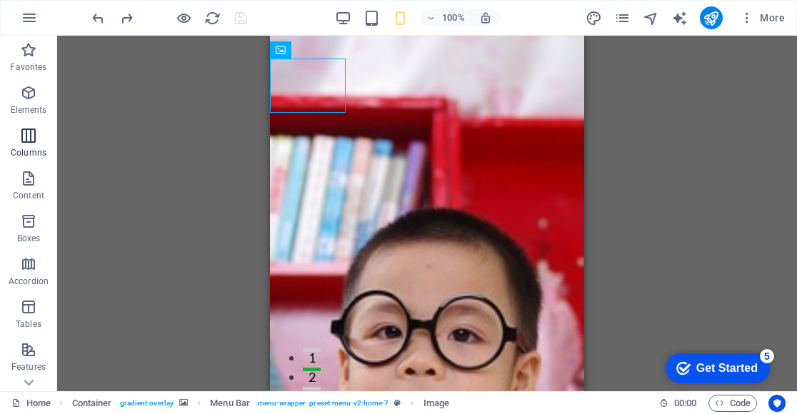
click at [26, 139] on icon "button" at bounding box center [28, 135] width 17 height 17
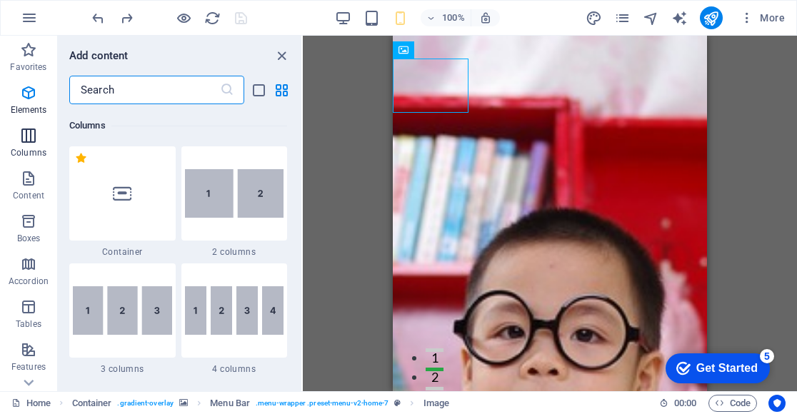
scroll to position [707, 0]
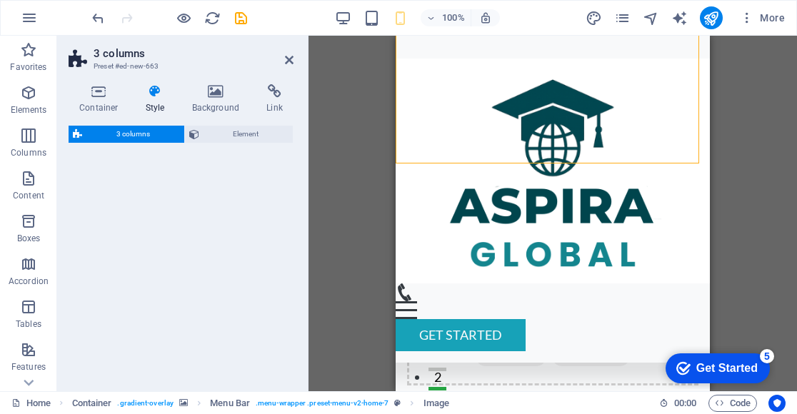
select select "rem"
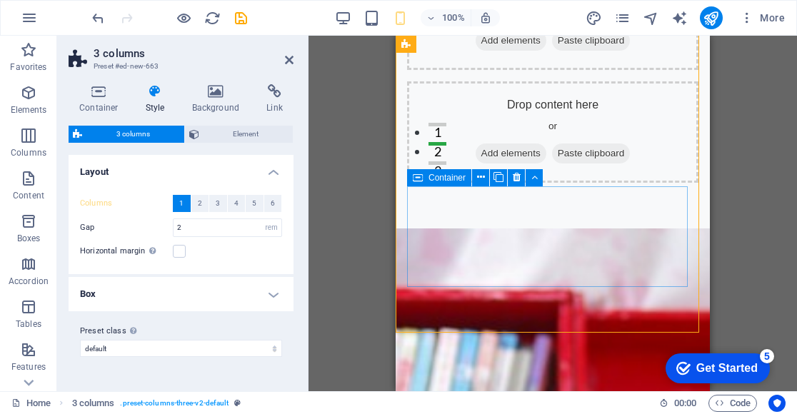
scroll to position [286, 0]
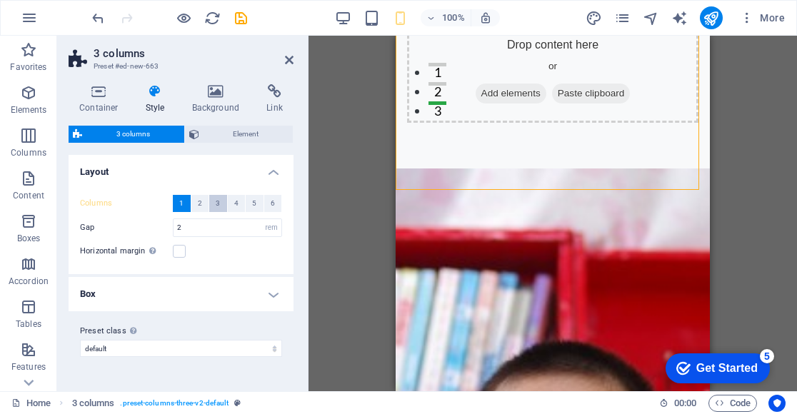
click at [216, 199] on span "3" at bounding box center [218, 203] width 4 height 17
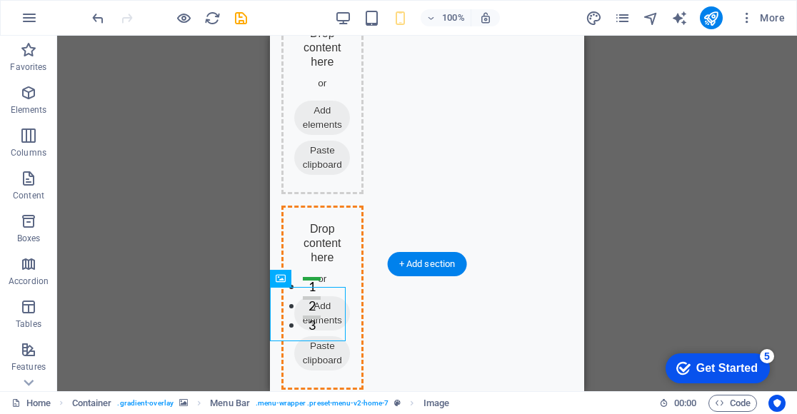
scroll to position [0, 0]
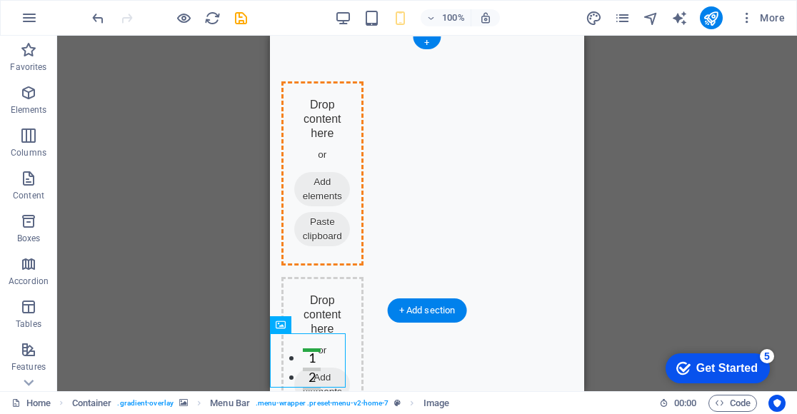
drag, startPoint x: 294, startPoint y: 289, endPoint x: 329, endPoint y: 127, distance: 165.9
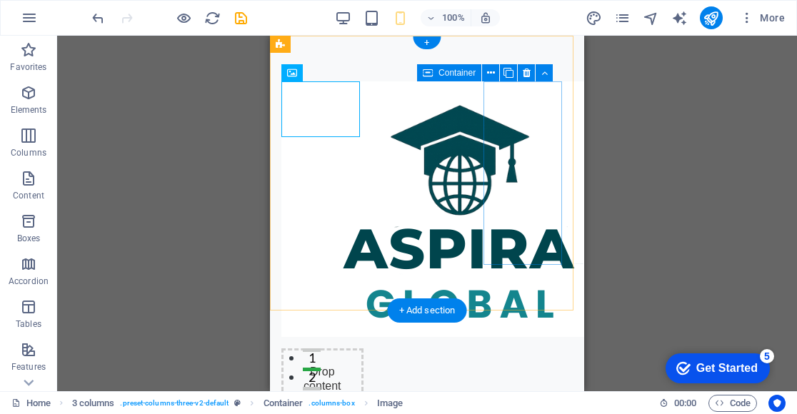
drag, startPoint x: 611, startPoint y: 373, endPoint x: 511, endPoint y: 105, distance: 285.7
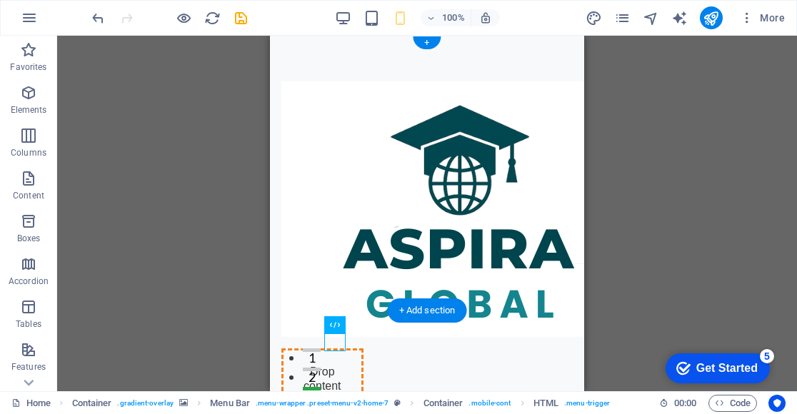
drag, startPoint x: 338, startPoint y: 342, endPoint x: 452, endPoint y: 134, distance: 237.8
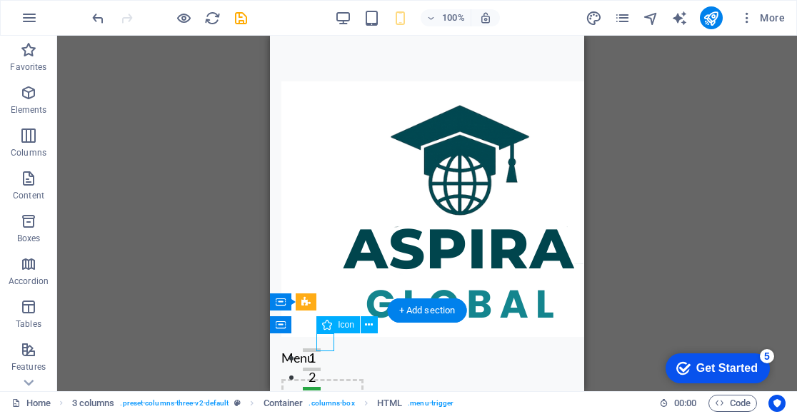
scroll to position [1, 0]
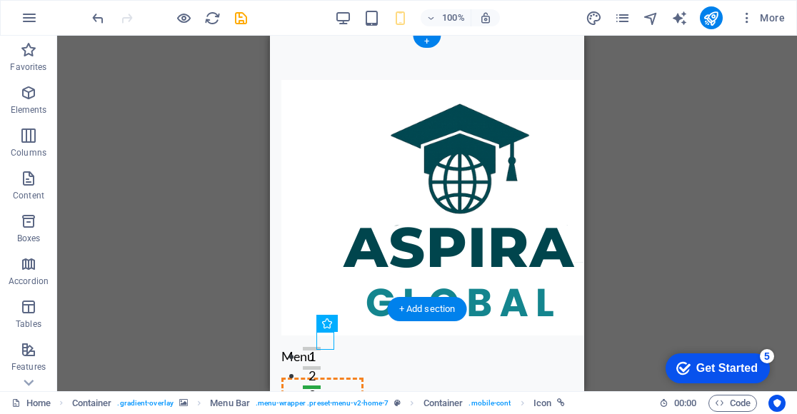
drag, startPoint x: 324, startPoint y: 341, endPoint x: 527, endPoint y: 115, distance: 303.5
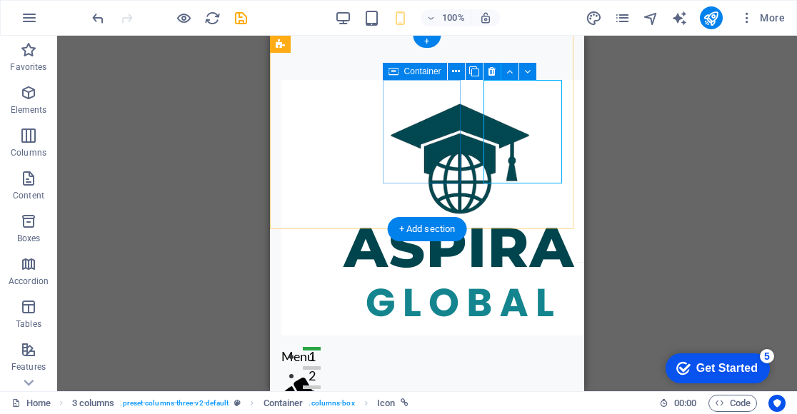
click at [364, 347] on div "Menu" at bounding box center [322, 356] width 82 height 19
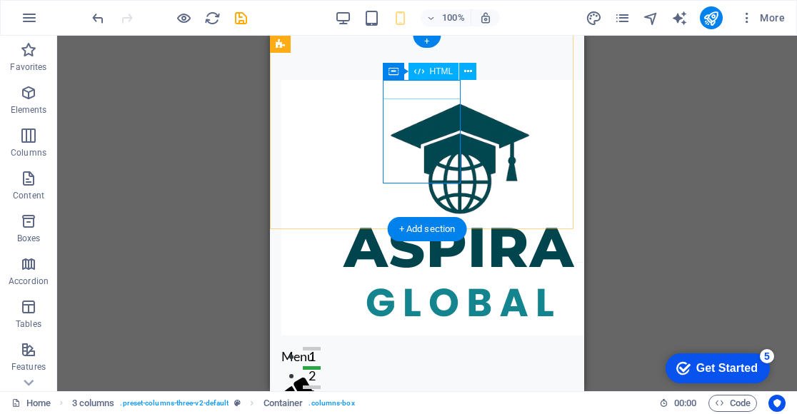
click at [364, 347] on div "Menu" at bounding box center [322, 356] width 82 height 19
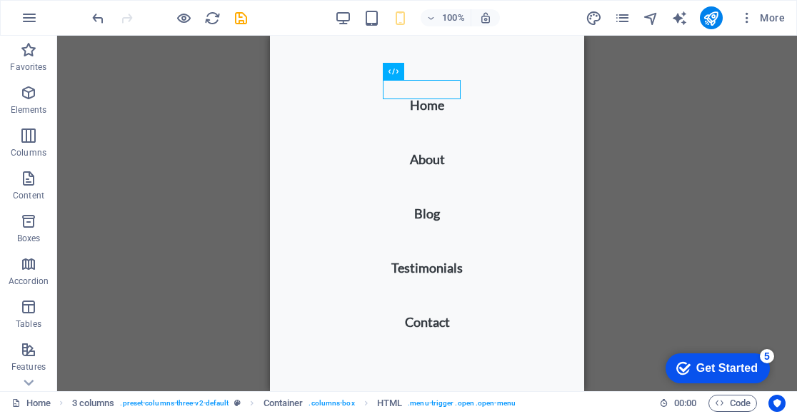
click at [177, 145] on div "Drag here to replace the existing content. Press “Ctrl” if you want to create a…" at bounding box center [427, 214] width 740 height 356
click at [704, 146] on div "Drag here to replace the existing content. Press “Ctrl” if you want to create a…" at bounding box center [427, 214] width 740 height 356
click at [219, 180] on div "Drag here to replace the existing content. Press “Ctrl” if you want to create a…" at bounding box center [427, 214] width 740 height 356
click at [744, 155] on div "Drag here to replace the existing content. Press “Ctrl” if you want to create a…" at bounding box center [427, 214] width 740 height 356
click at [666, 92] on div "Drag here to replace the existing content. Press “Ctrl” if you want to create a…" at bounding box center [427, 214] width 740 height 356
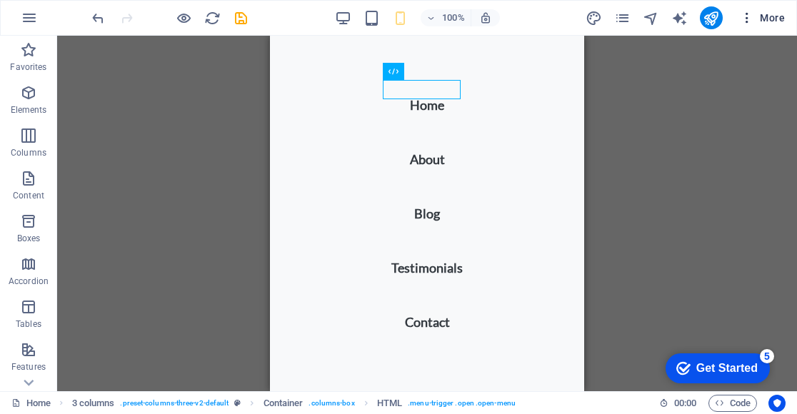
click at [769, 16] on span "More" at bounding box center [762, 18] width 45 height 14
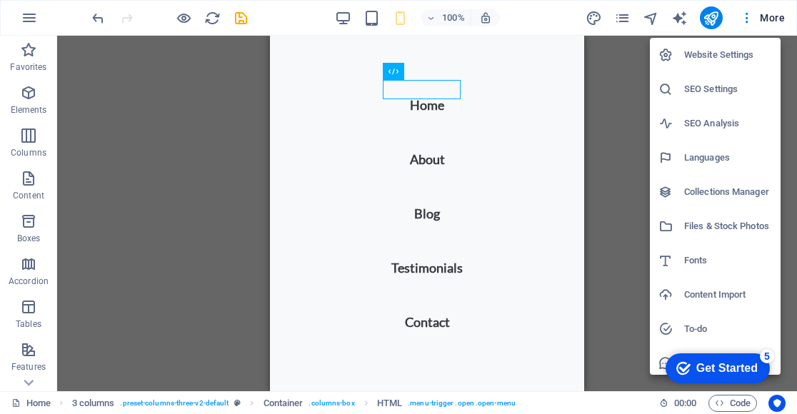
click at [153, 209] on div at bounding box center [398, 207] width 797 height 414
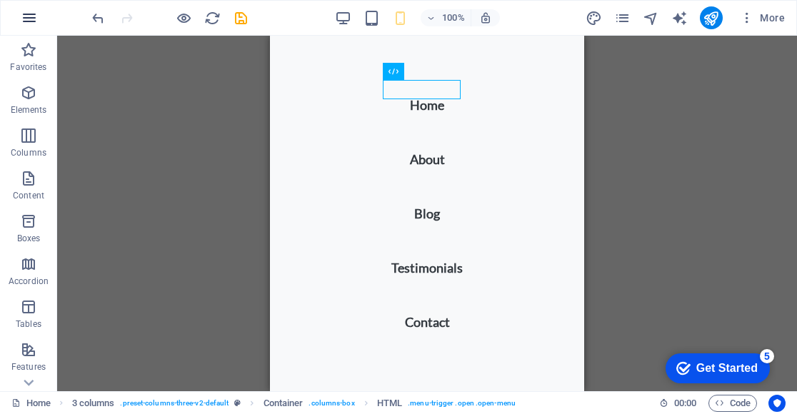
click at [26, 13] on icon "button" at bounding box center [29, 17] width 17 height 17
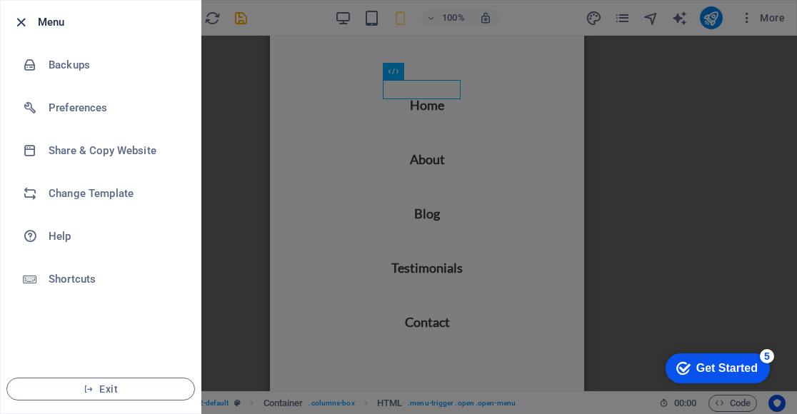
click at [15, 22] on icon "button" at bounding box center [21, 22] width 16 height 16
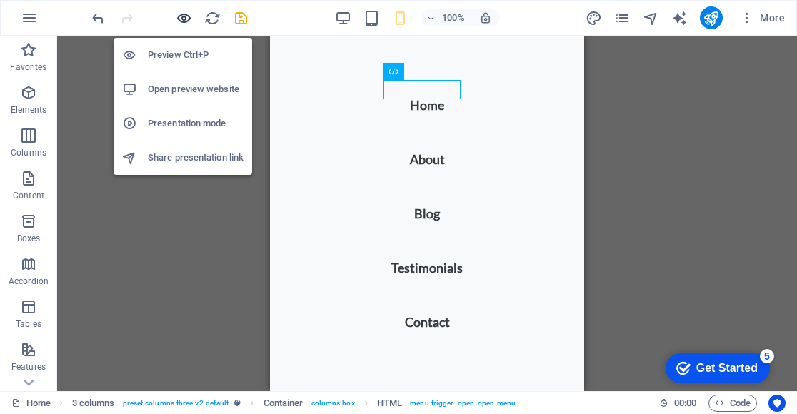
click at [184, 17] on icon "button" at bounding box center [184, 18] width 16 height 16
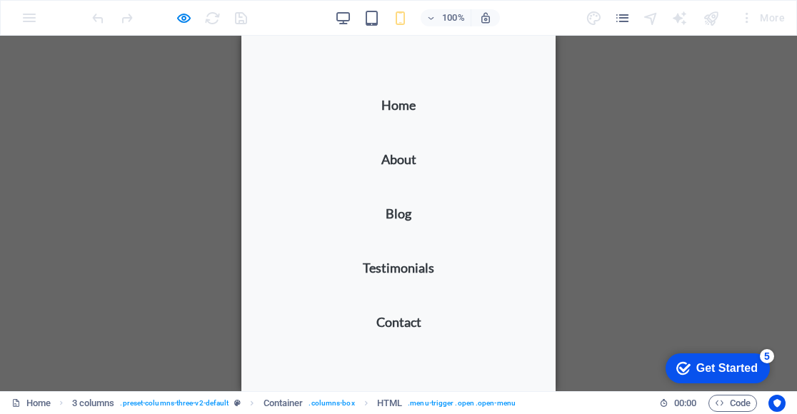
scroll to position [500, 0]
